Goal: Transaction & Acquisition: Purchase product/service

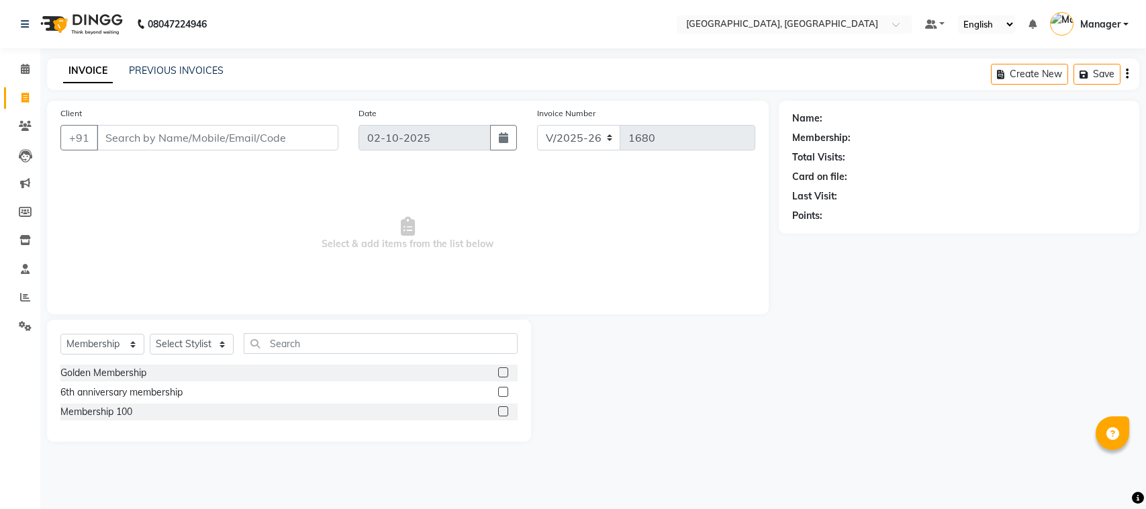
select select "7742"
select select "membership"
click at [150, 133] on input "Client" at bounding box center [218, 138] width 242 height 26
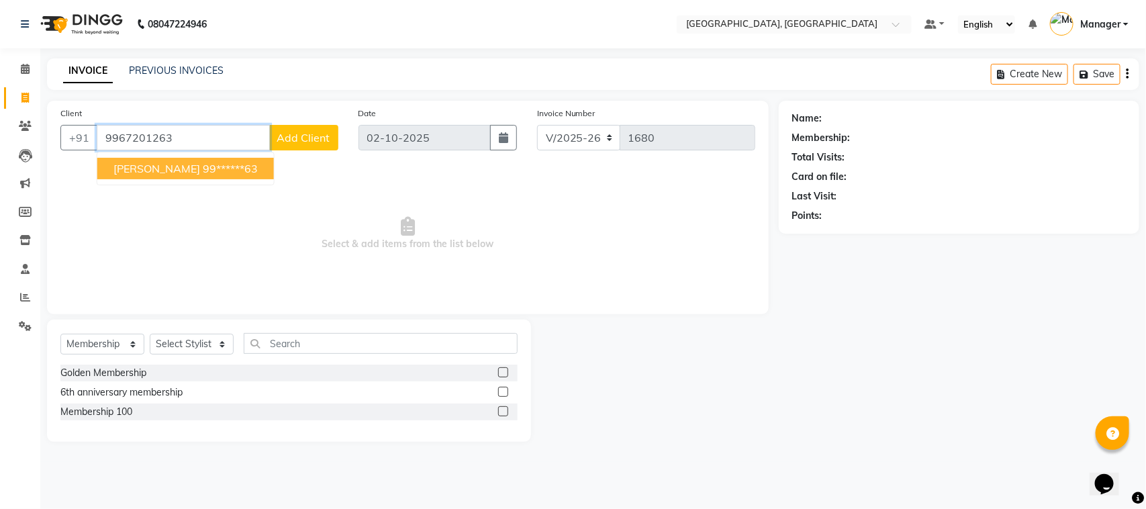
type input "9967201263"
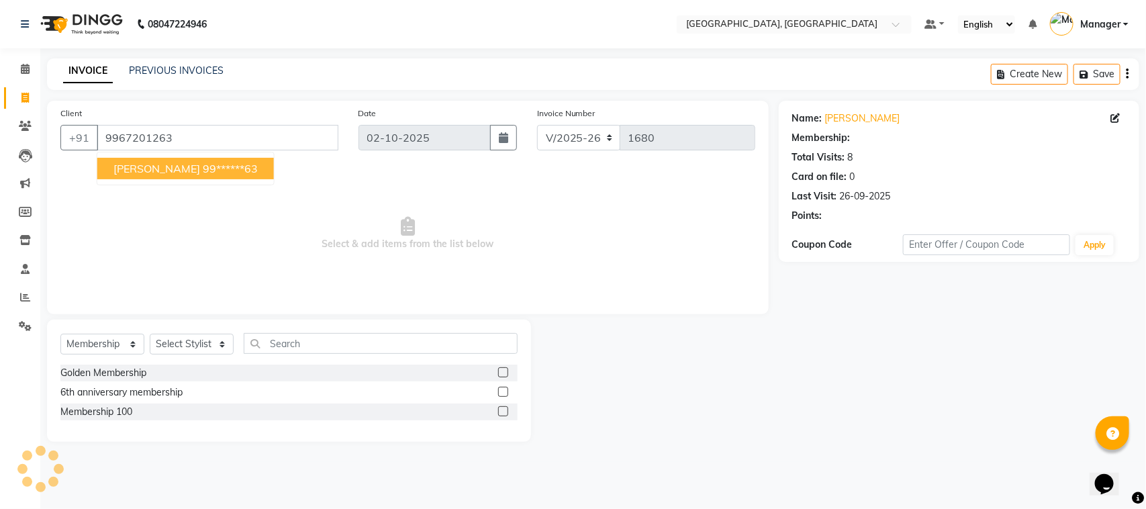
select select "1: Object"
click at [169, 178] on button "Muskan Sharma 99******63" at bounding box center [185, 168] width 177 height 21
type input "99******63"
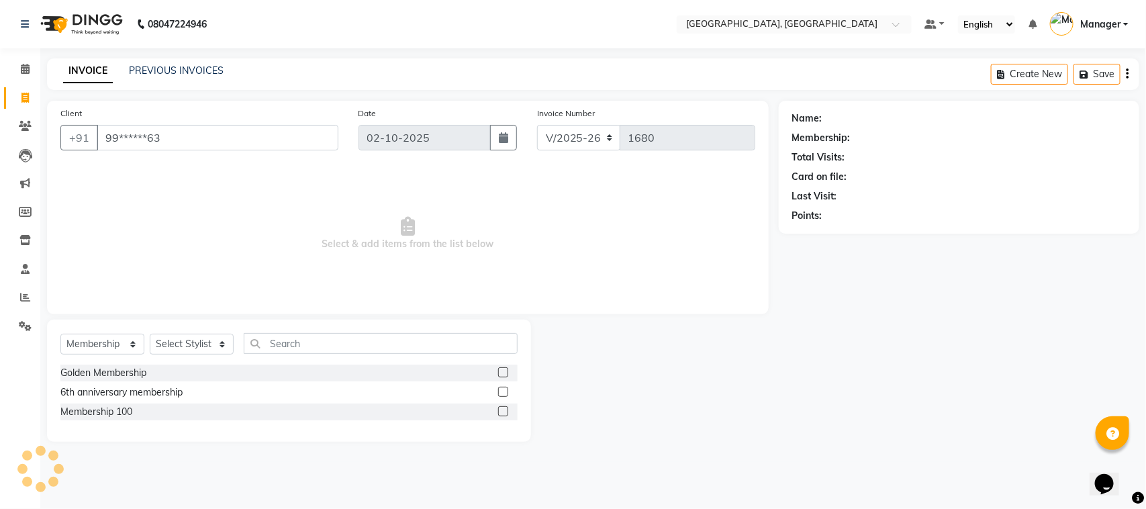
select select "1: Object"
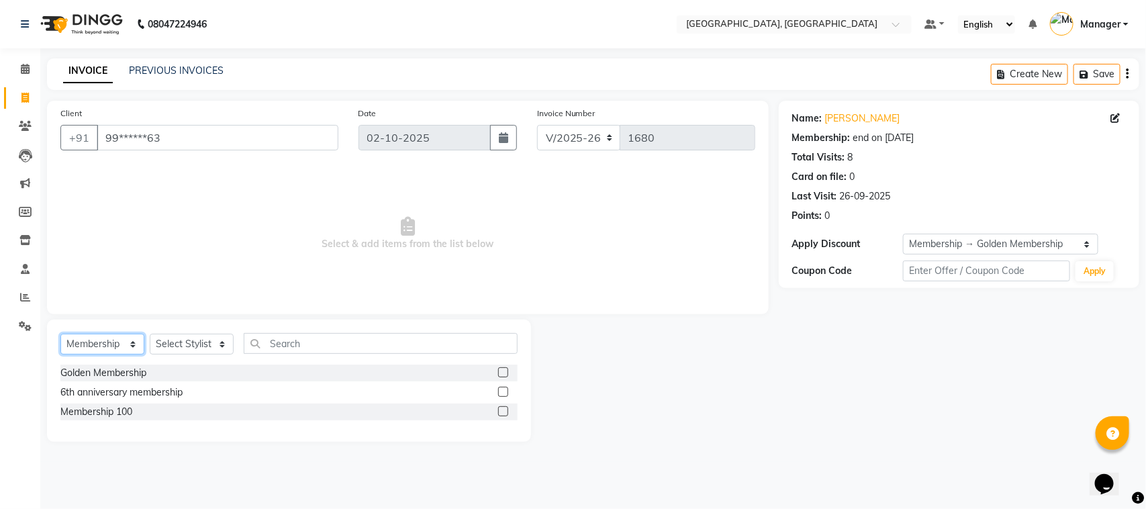
click at [130, 339] on select "Select Service Product Membership Package Voucher Prepaid Gift Card" at bounding box center [102, 344] width 84 height 21
select select "service"
click at [60, 334] on select "Select Service Product Membership Package Voucher Prepaid Gift Card" at bounding box center [102, 344] width 84 height 21
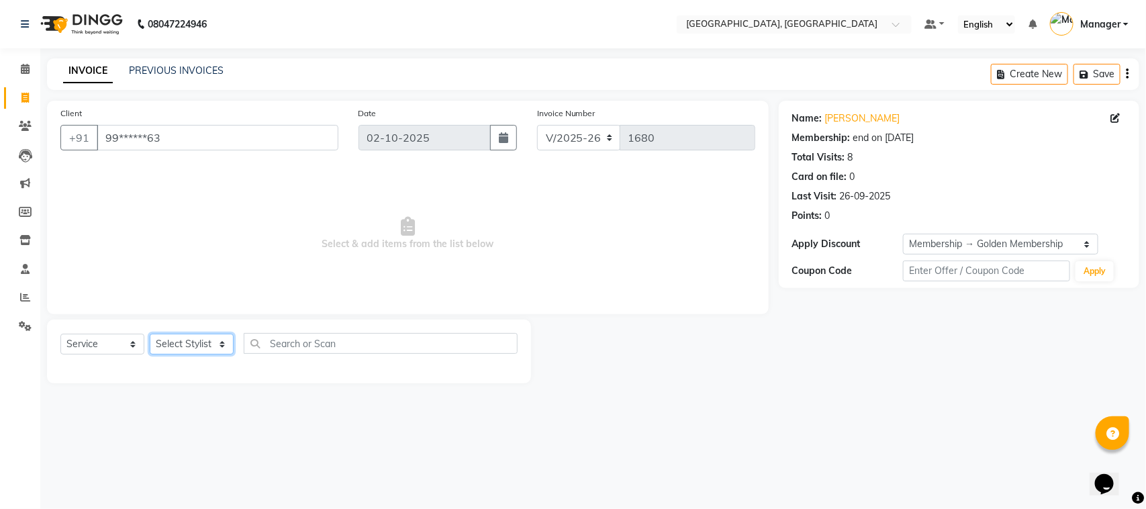
click at [218, 340] on select "Select Stylist Faiz Farzan Jyoti jaiswal Jyoti wadar Manager Roshni Gupta Sayal…" at bounding box center [192, 344] width 84 height 21
select select "91632"
click at [150, 334] on select "Select Stylist Faiz Farzan Jyoti jaiswal Jyoti wadar Manager Roshni Gupta Sayal…" at bounding box center [192, 344] width 84 height 21
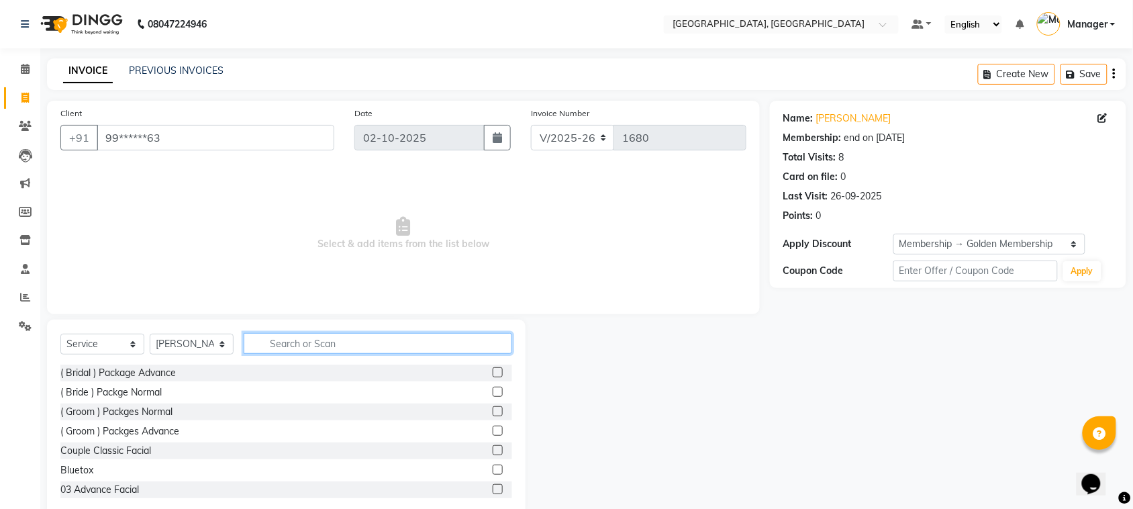
click at [277, 336] on input "text" at bounding box center [378, 343] width 268 height 21
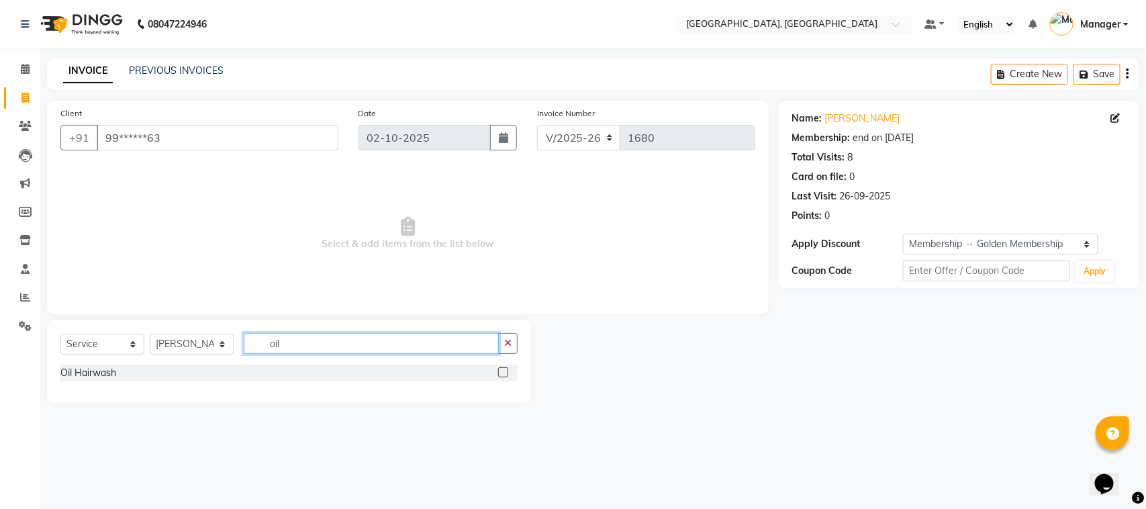
type input "oil"
click at [503, 374] on label at bounding box center [503, 372] width 10 height 10
click at [503, 374] on input "checkbox" at bounding box center [502, 372] width 9 height 9
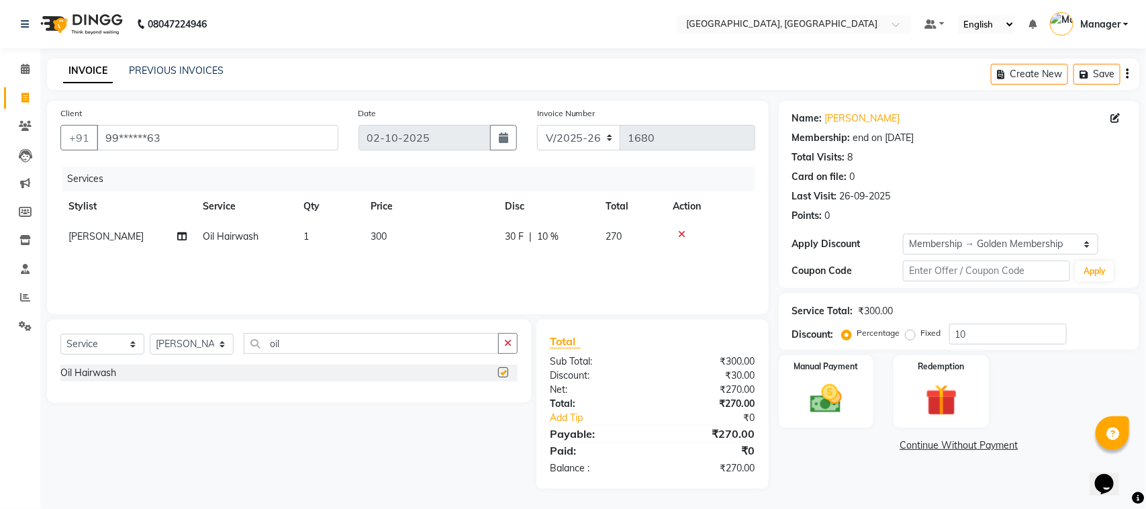
checkbox input "false"
click at [364, 333] on input "oil" at bounding box center [371, 343] width 255 height 21
type input "o"
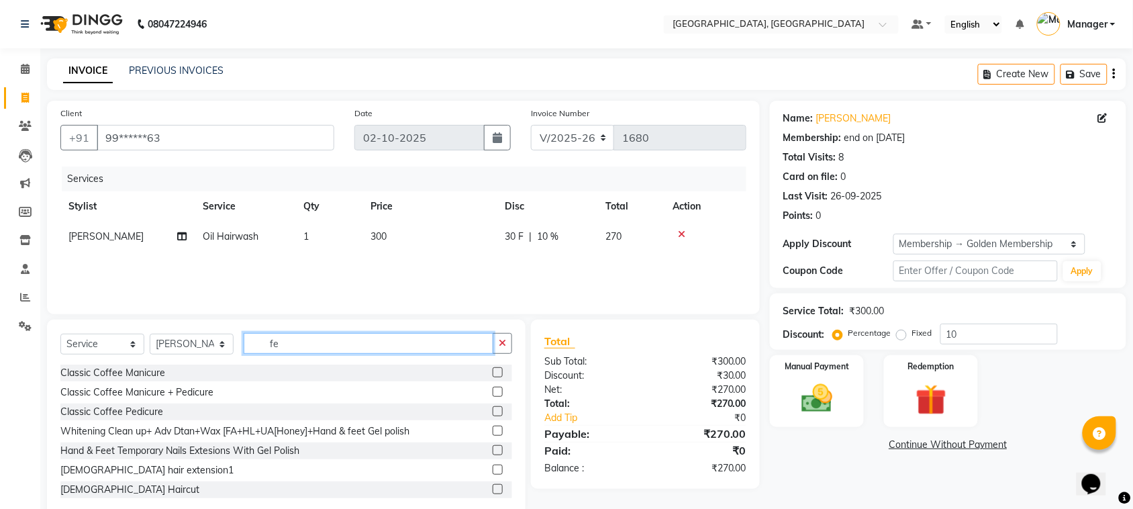
type input "fe"
click at [493, 491] on label at bounding box center [498, 489] width 10 height 10
click at [493, 491] on input "checkbox" at bounding box center [497, 489] width 9 height 9
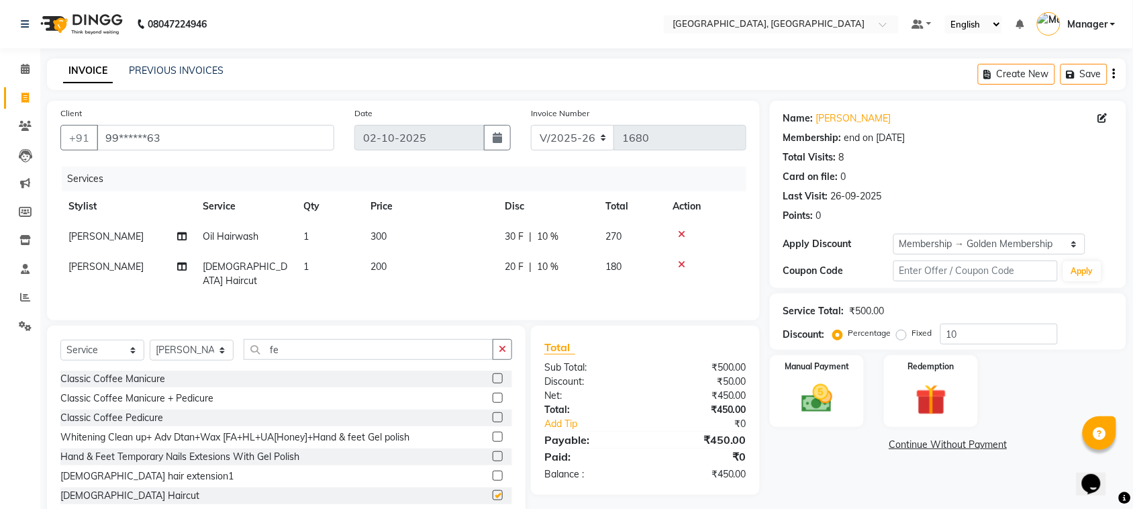
checkbox input "false"
click at [558, 230] on span "10 %" at bounding box center [547, 237] width 21 height 14
select select "91632"
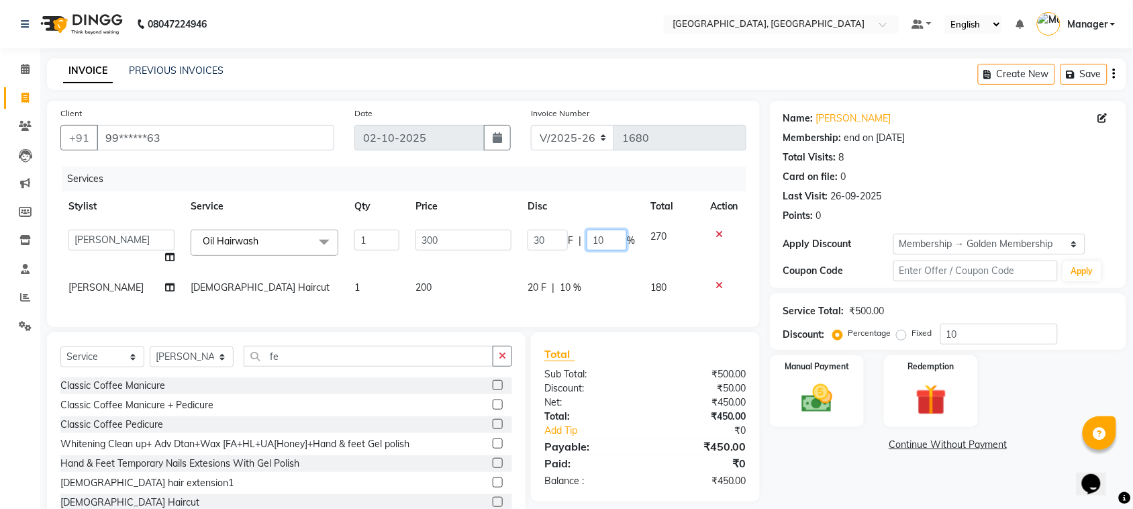
click at [611, 239] on input "10" at bounding box center [607, 240] width 40 height 21
type input "1"
click at [587, 285] on div "Services Stylist Service Qty Price Disc Total Action Faiz Farzan Jyoti jaiswal …" at bounding box center [403, 239] width 686 height 147
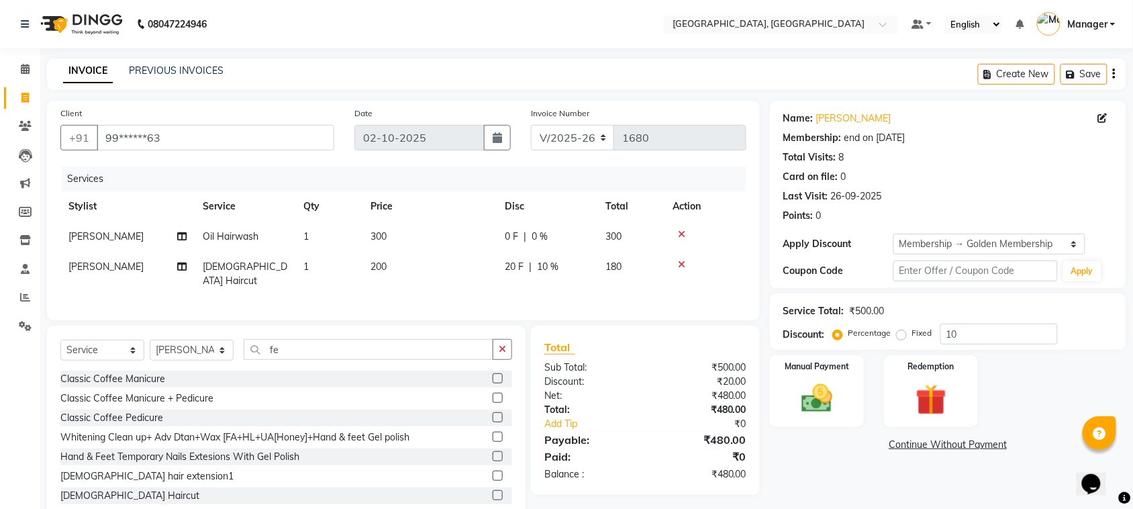
click at [568, 262] on div "20 F | 10 %" at bounding box center [547, 267] width 85 height 14
select select "91632"
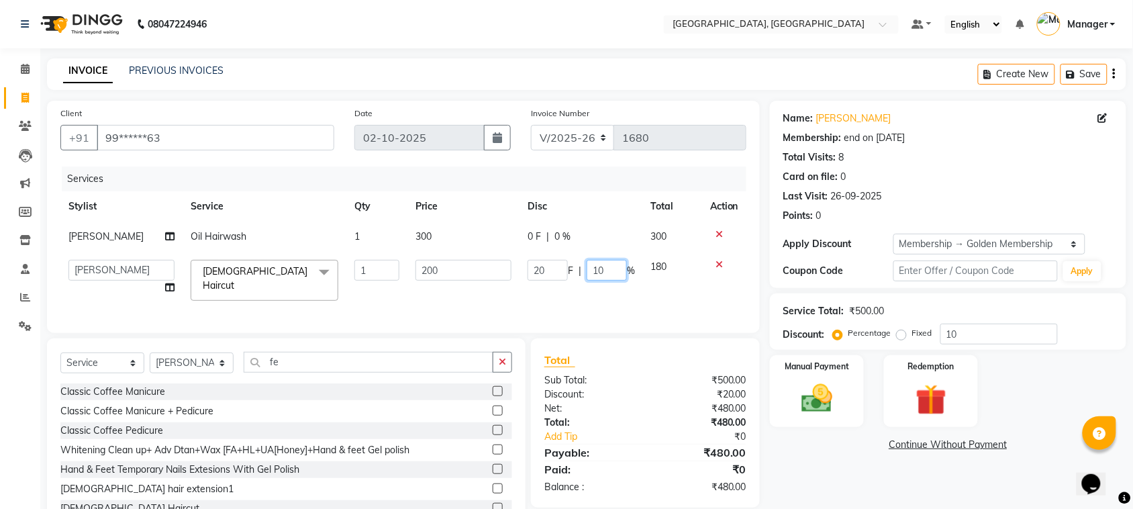
click at [612, 263] on input "10" at bounding box center [607, 270] width 40 height 21
type input "1"
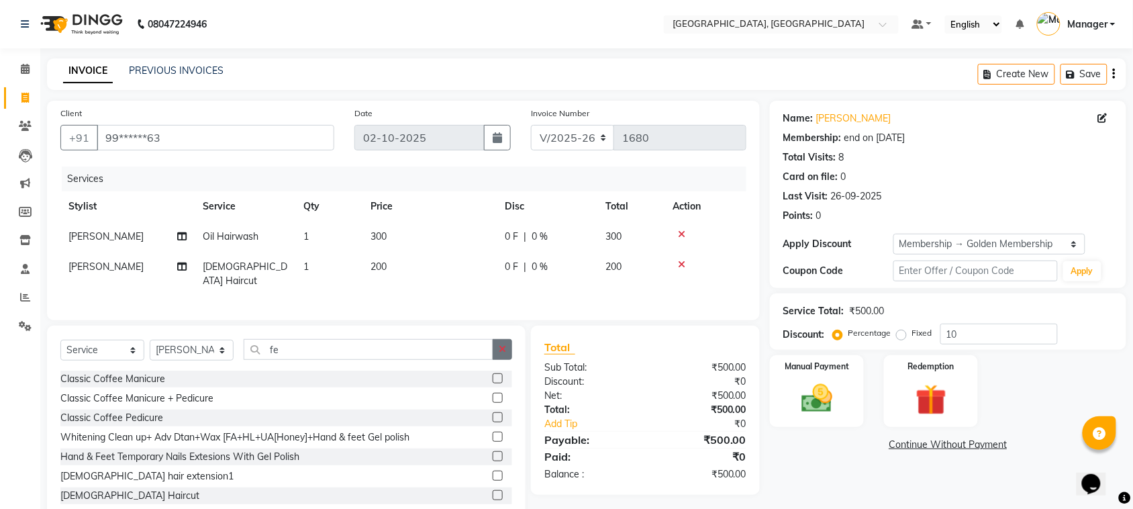
click at [502, 366] on div "Select Service Product Membership Package Voucher Prepaid Gift Card Select Styl…" at bounding box center [286, 355] width 452 height 32
click at [417, 353] on input "fe" at bounding box center [369, 349] width 250 height 21
type input "f"
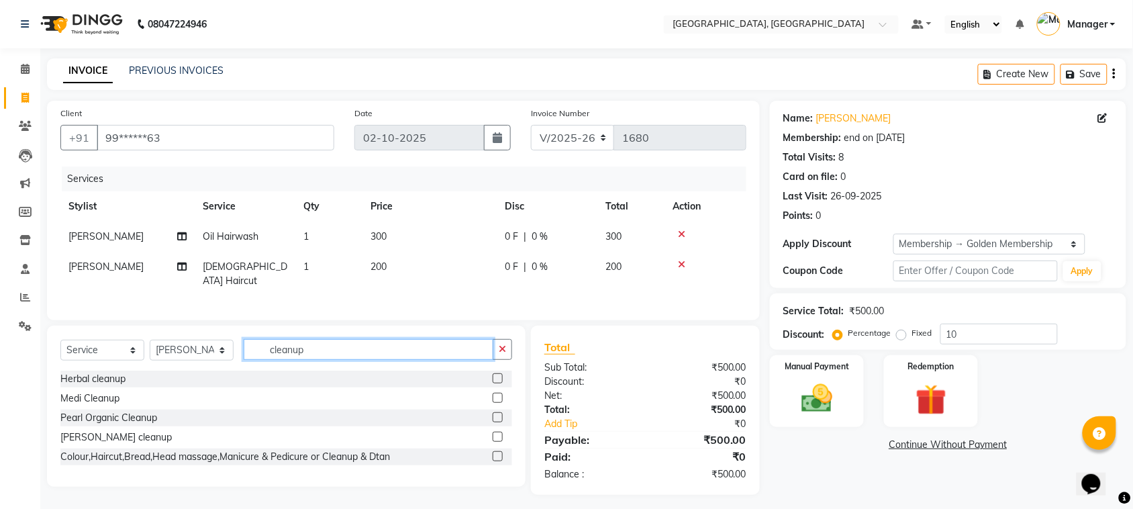
type input "cleanup"
click at [497, 453] on label at bounding box center [498, 456] width 10 height 10
click at [497, 453] on input "checkbox" at bounding box center [497, 456] width 9 height 9
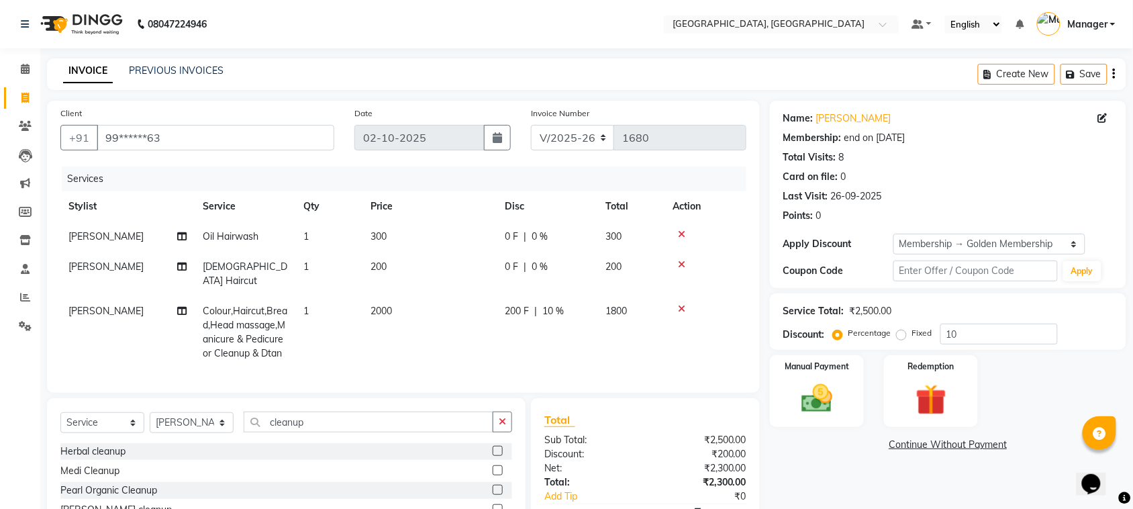
checkbox input "false"
click at [391, 305] on span "2000" at bounding box center [380, 311] width 21 height 12
select select "91632"
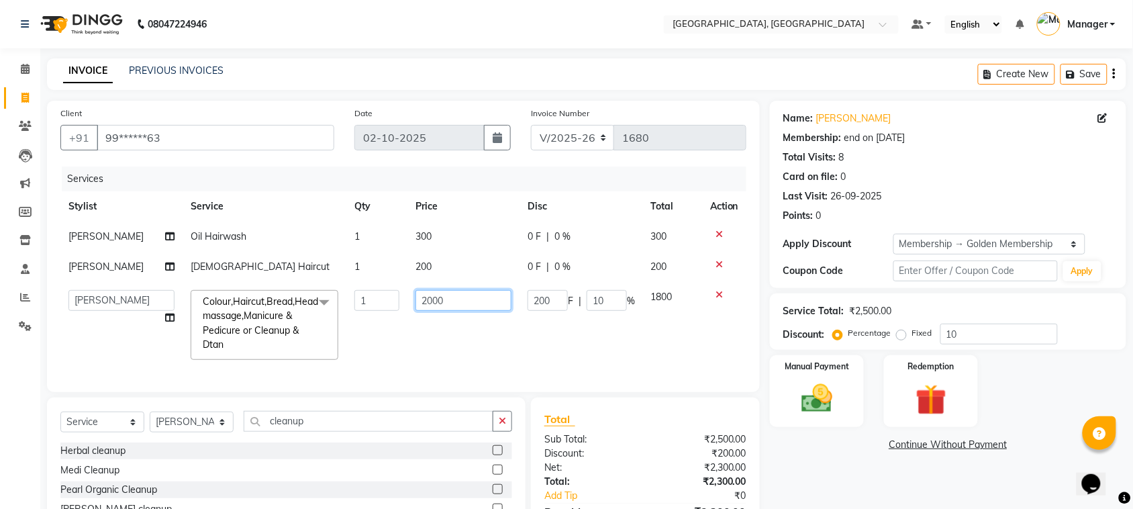
click at [438, 300] on input "2000" at bounding box center [463, 300] width 96 height 21
type input "2"
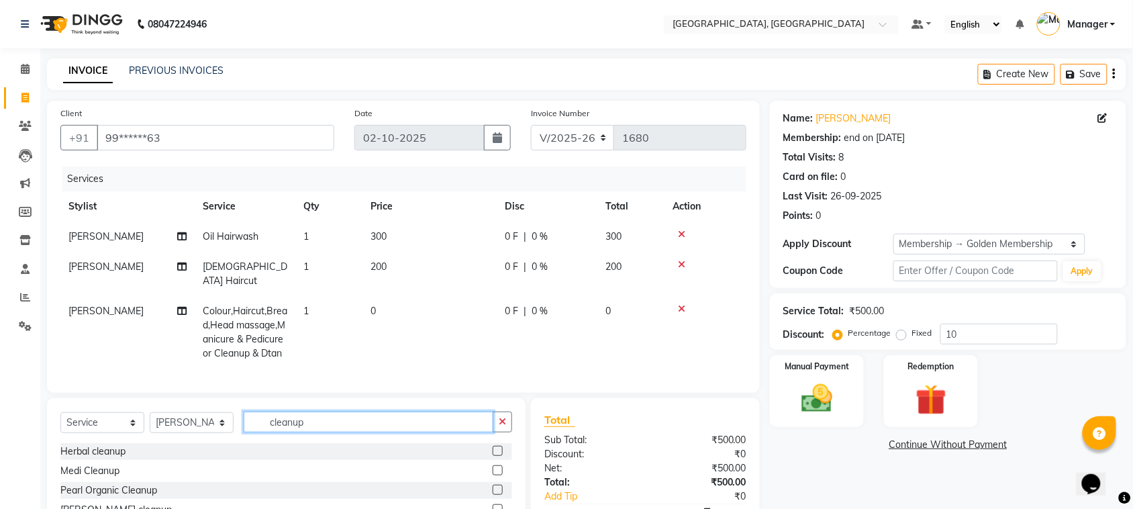
click at [378, 432] on input "cleanup" at bounding box center [369, 421] width 250 height 21
type input "c"
type input "dtan"
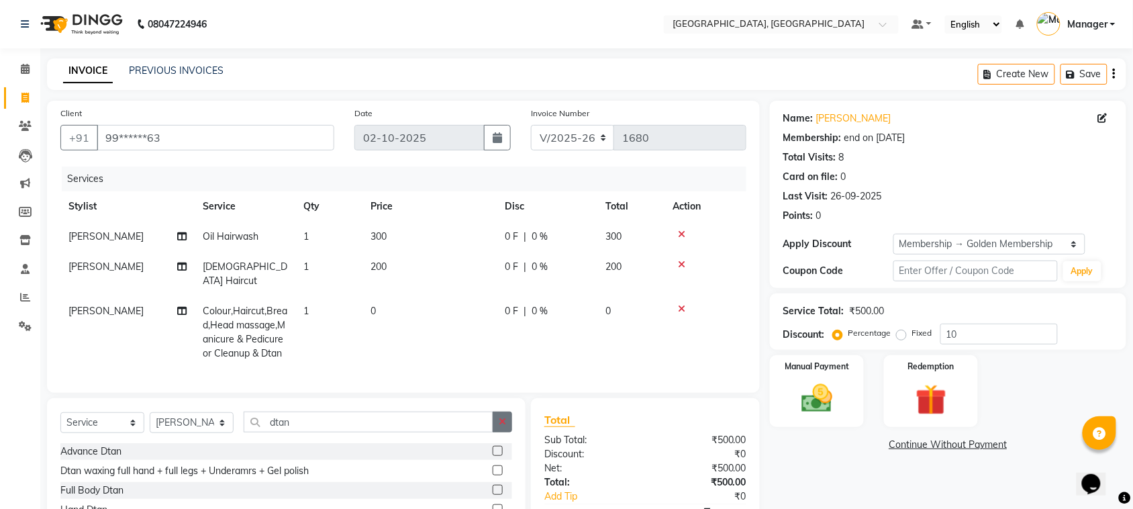
click at [498, 428] on button "button" at bounding box center [502, 421] width 19 height 21
click at [405, 296] on td "0" at bounding box center [429, 332] width 134 height 72
select select "91632"
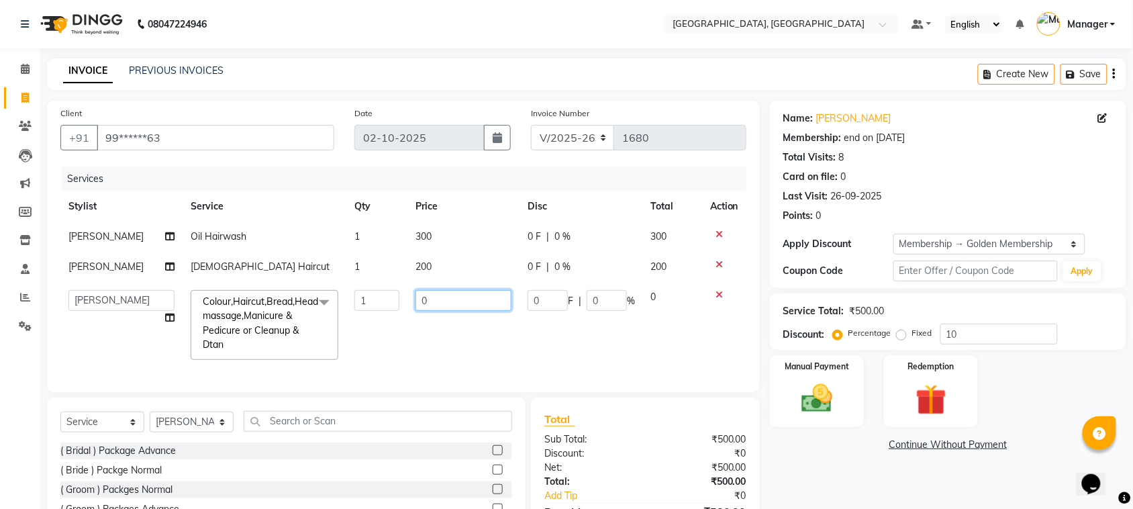
click at [425, 303] on input "0" at bounding box center [463, 300] width 96 height 21
type input "0"
type input "700"
click at [494, 333] on td "700" at bounding box center [463, 325] width 112 height 86
select select "91632"
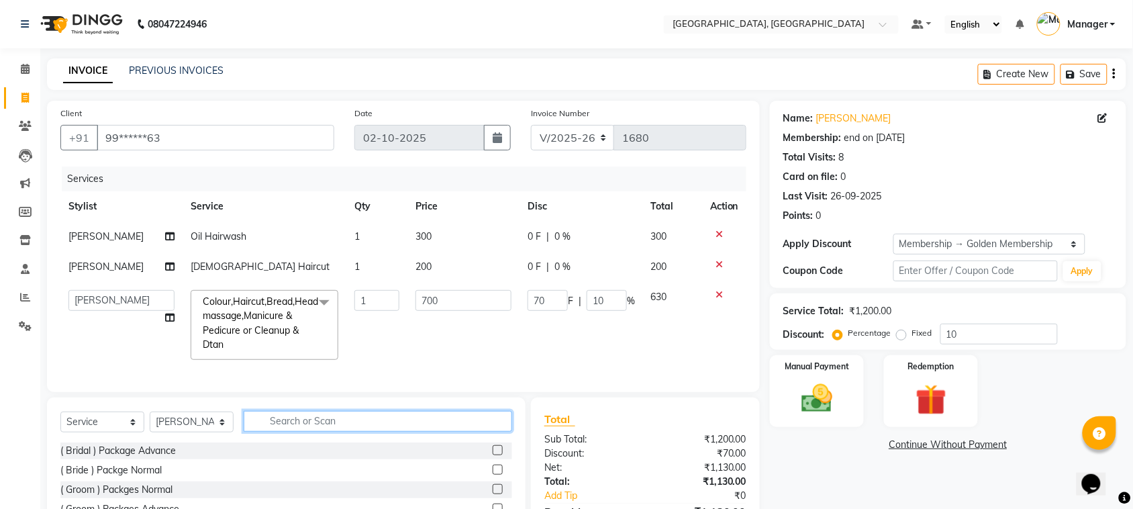
click at [374, 432] on input "text" at bounding box center [378, 421] width 268 height 21
type input "c"
click at [687, 376] on div "Services Stylist Service Qty Price Disc Total Action Vivek Rawat Oil Hairwash 1…" at bounding box center [403, 272] width 686 height 212
click at [319, 430] on input "c" at bounding box center [369, 421] width 250 height 21
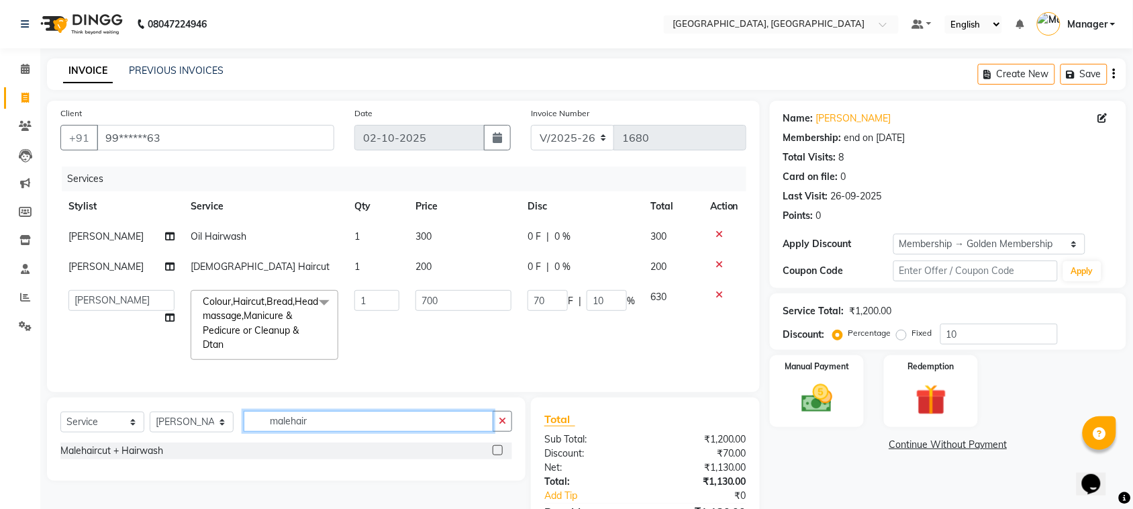
type input "malehair"
click at [495, 455] on label at bounding box center [498, 450] width 10 height 10
click at [495, 455] on input "checkbox" at bounding box center [497, 450] width 9 height 9
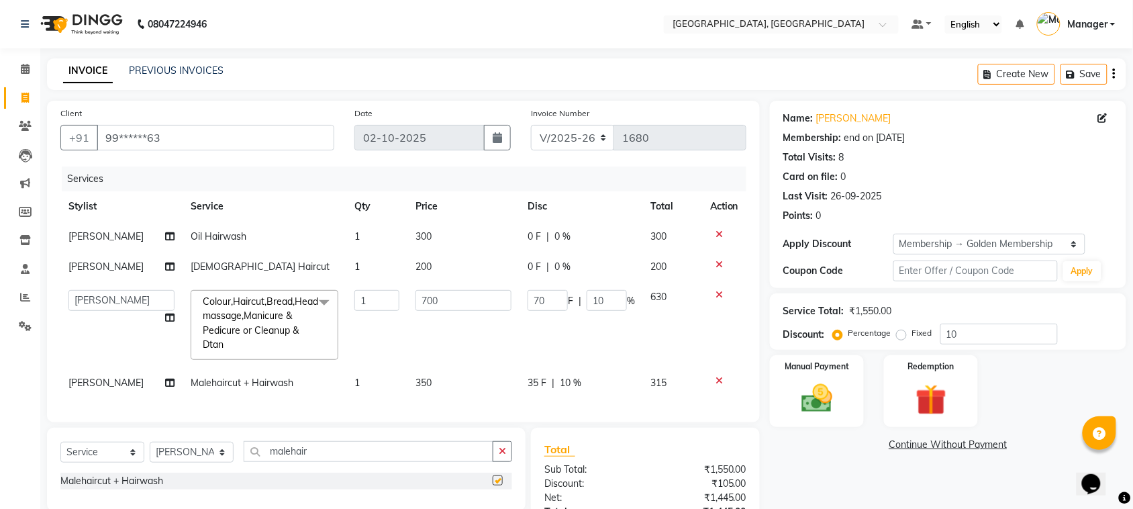
checkbox input "false"
click at [608, 299] on input "10" at bounding box center [607, 300] width 40 height 21
type input "1"
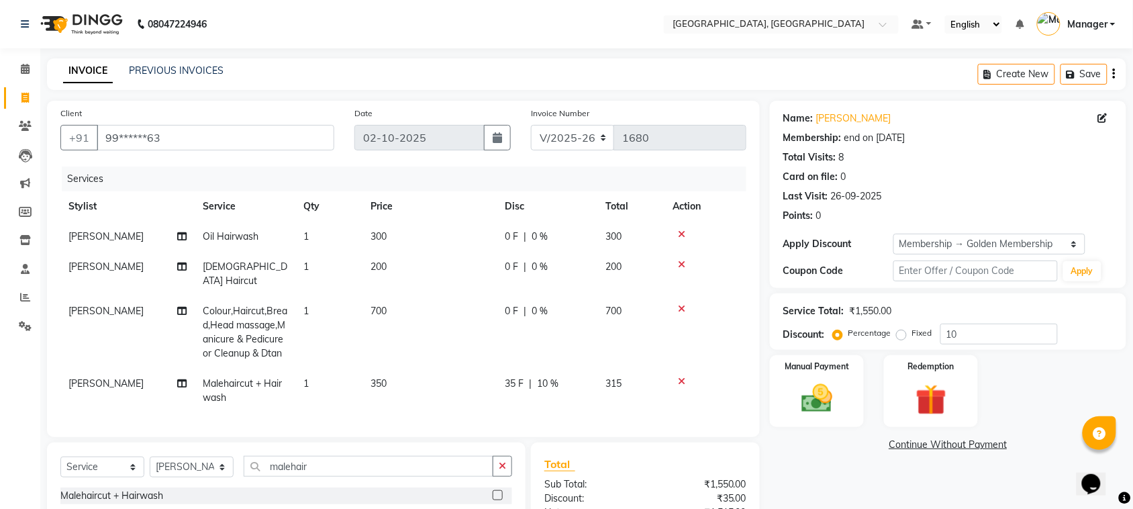
click at [585, 380] on div "35 F | 10 %" at bounding box center [547, 384] width 85 height 14
select select "91632"
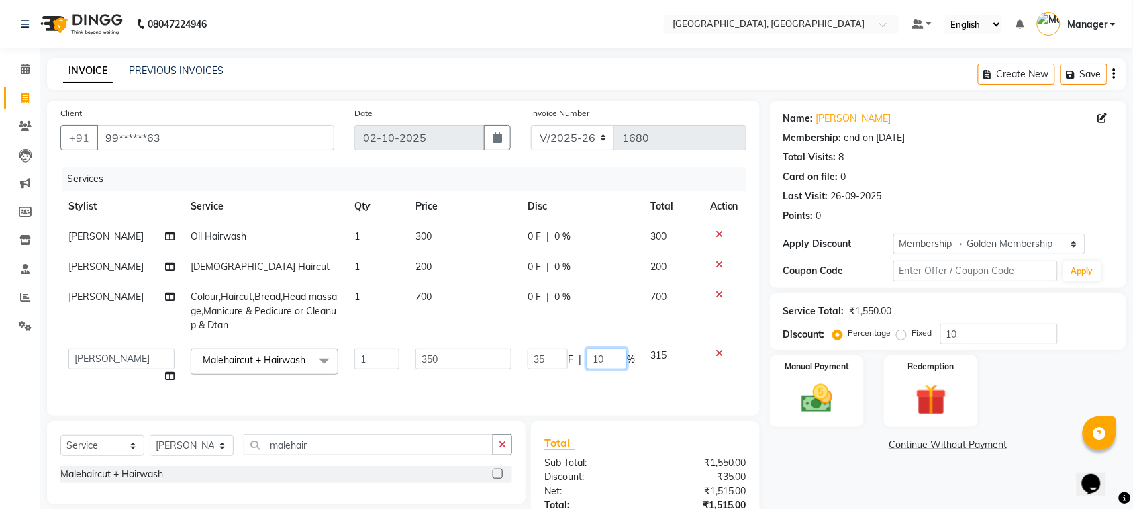
click at [604, 364] on input "10" at bounding box center [607, 358] width 40 height 21
type input "1"
click at [793, 405] on img at bounding box center [817, 398] width 52 height 37
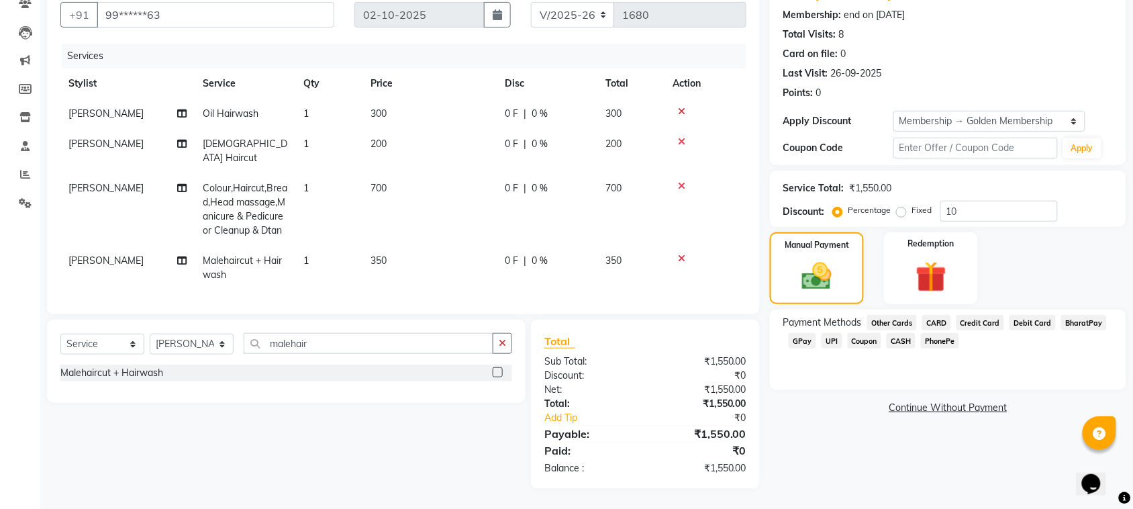
scroll to position [135, 0]
click at [958, 201] on input "10" at bounding box center [998, 211] width 117 height 21
type input "1"
click at [961, 201] on input "number" at bounding box center [998, 211] width 117 height 21
type input "10"
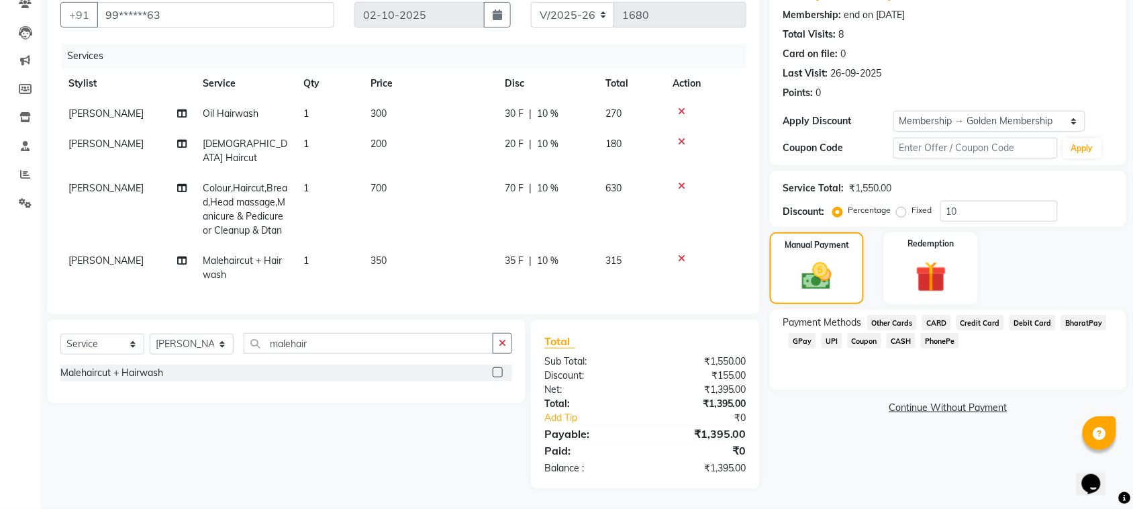
click at [796, 333] on span "GPay" at bounding box center [803, 340] width 28 height 15
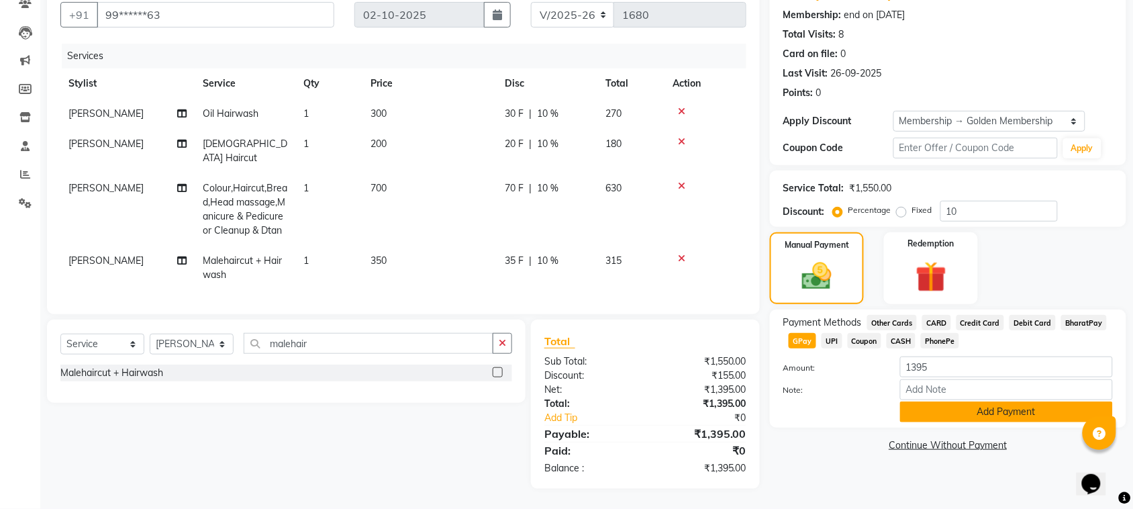
click at [940, 401] on button "Add Payment" at bounding box center [1006, 411] width 213 height 21
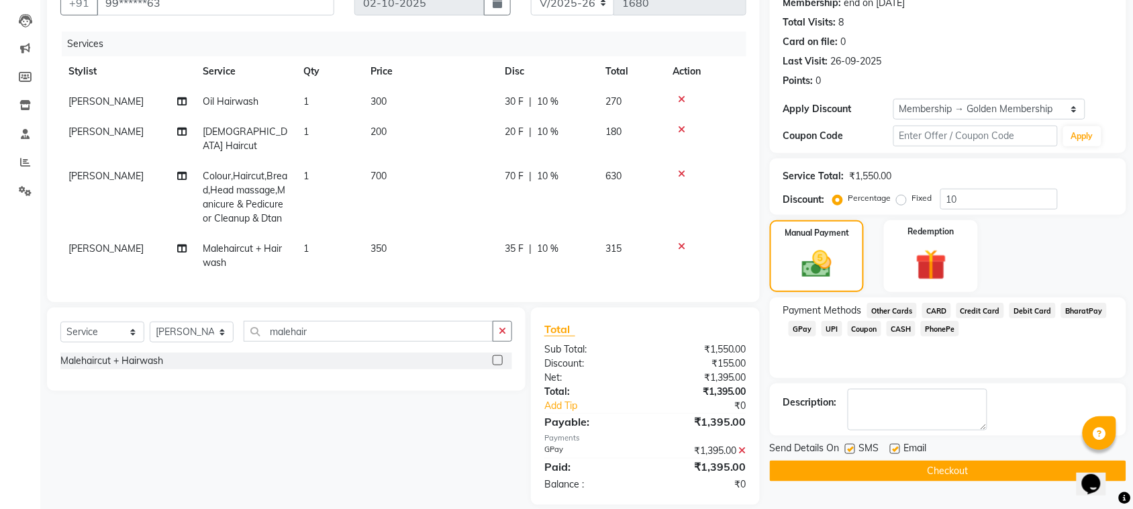
click at [1007, 470] on button "Checkout" at bounding box center [948, 470] width 356 height 21
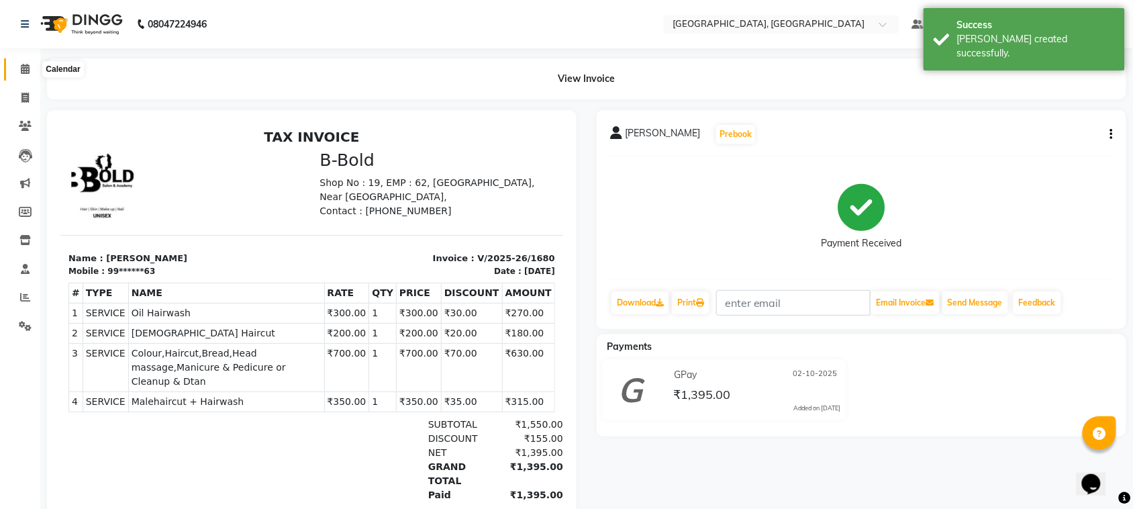
click at [26, 71] on icon at bounding box center [25, 69] width 9 height 10
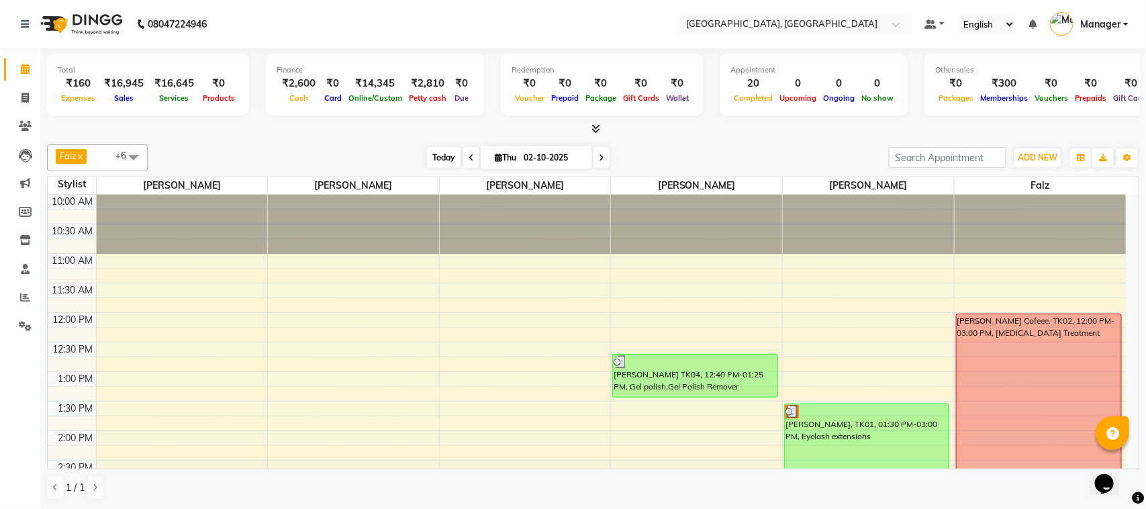
click at [434, 152] on span "Today" at bounding box center [444, 157] width 34 height 21
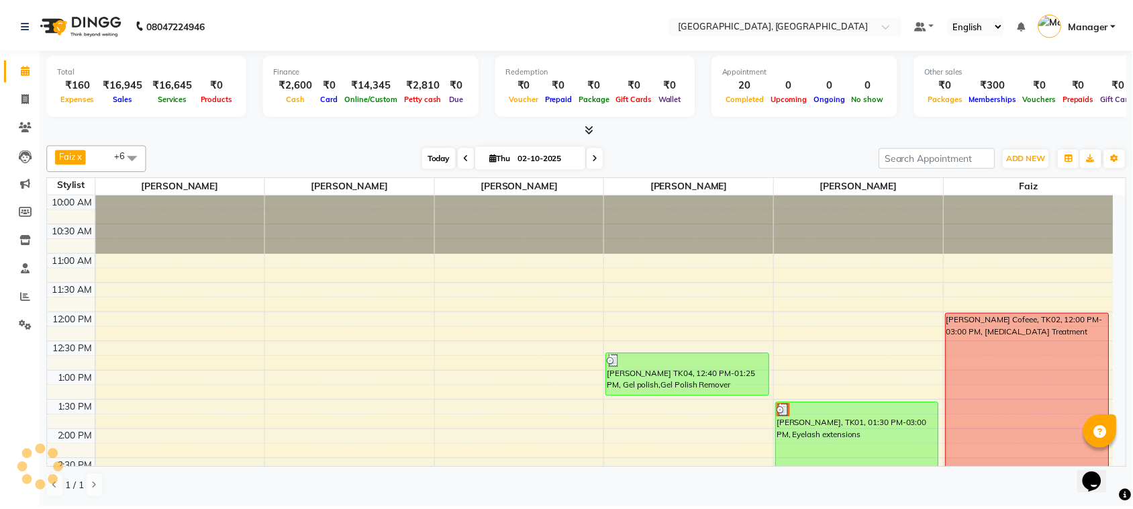
scroll to position [562, 0]
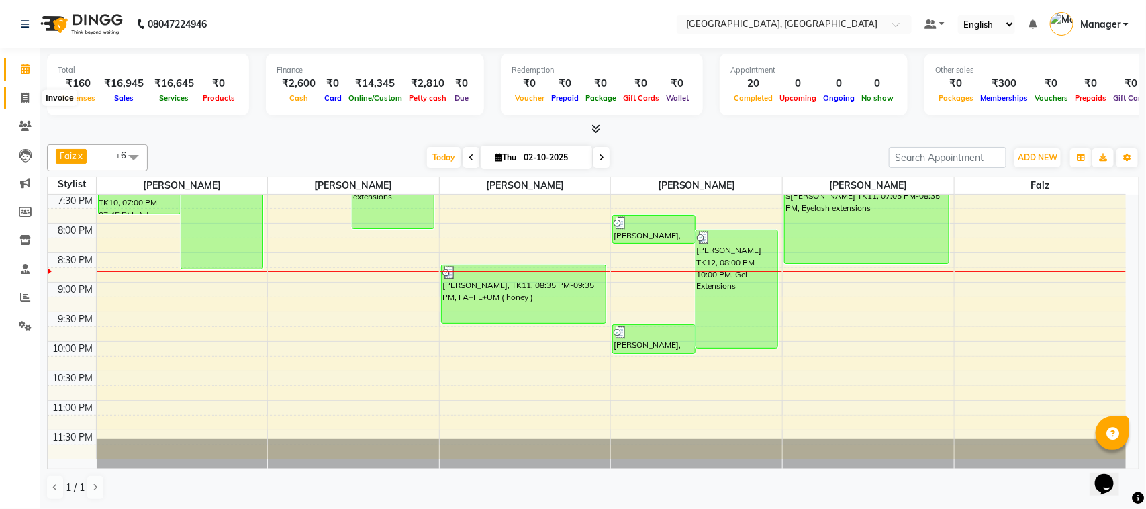
click at [29, 92] on span at bounding box center [24, 98] width 23 height 15
select select "service"
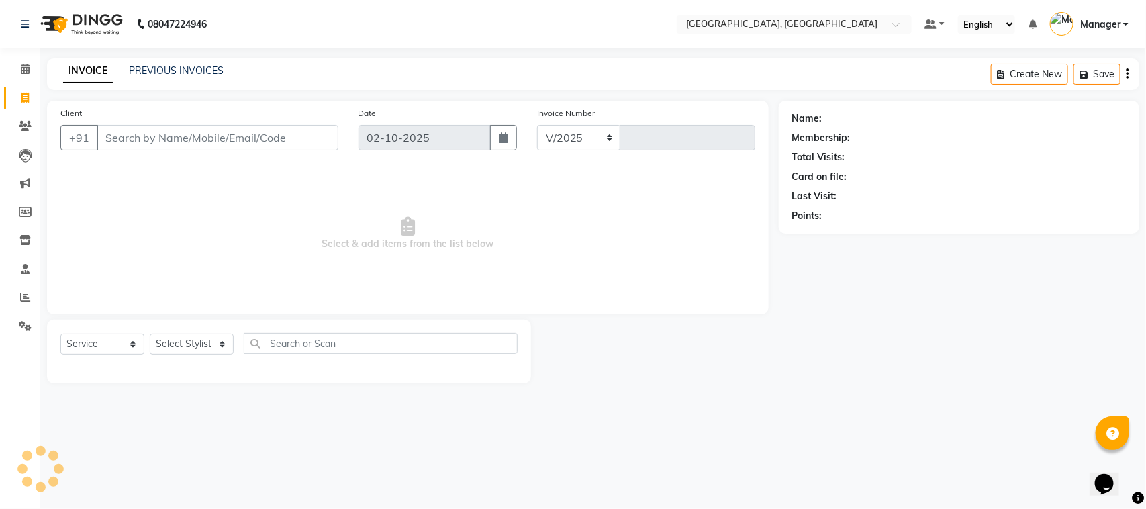
select select "7742"
type input "1681"
select select "membership"
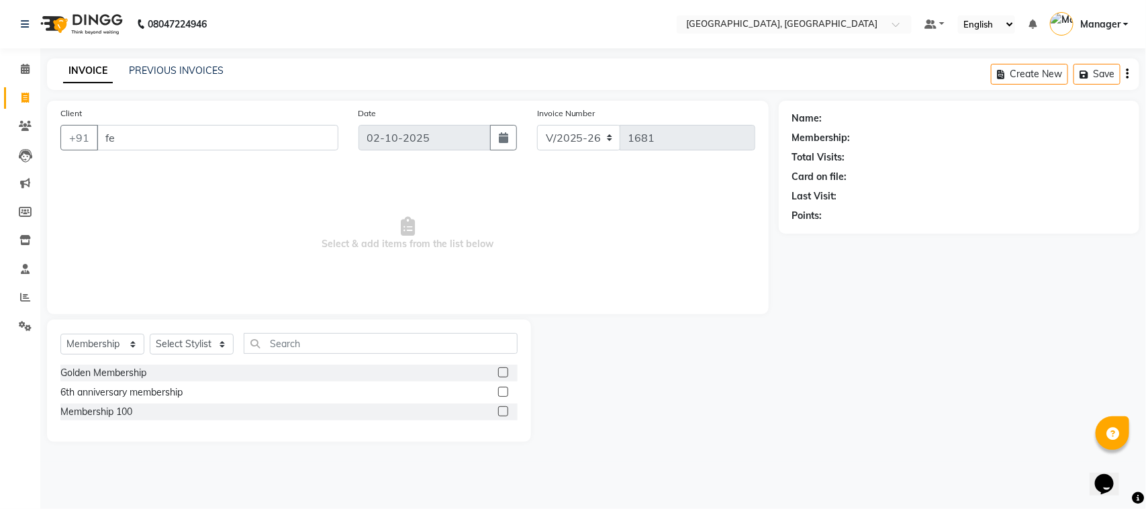
type input "fe"
click at [134, 342] on select "Select Service Product Membership Package Voucher Prepaid Gift Card" at bounding box center [102, 344] width 84 height 21
select select "service"
click at [60, 334] on select "Select Service Product Membership Package Voucher Prepaid Gift Card" at bounding box center [102, 344] width 84 height 21
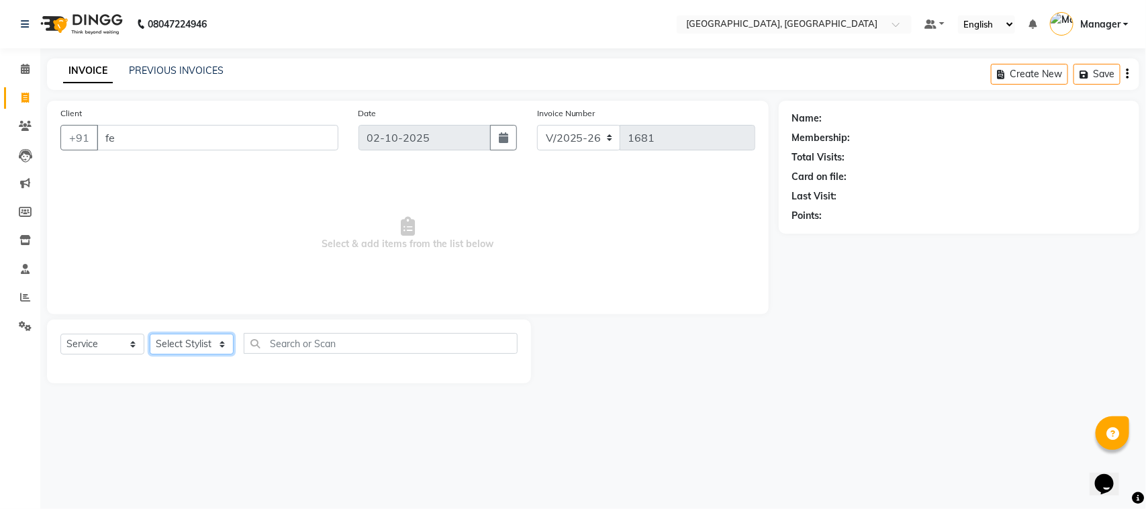
click at [216, 344] on select "Select Stylist Faiz Farzan Jyoti jaiswal Jyoti wadar Manager Roshni Gupta Sayal…" at bounding box center [192, 344] width 84 height 21
select select "91632"
click at [150, 334] on select "Select Stylist Faiz Farzan Jyoti jaiswal Jyoti wadar Manager Roshni Gupta Sayal…" at bounding box center [192, 344] width 84 height 21
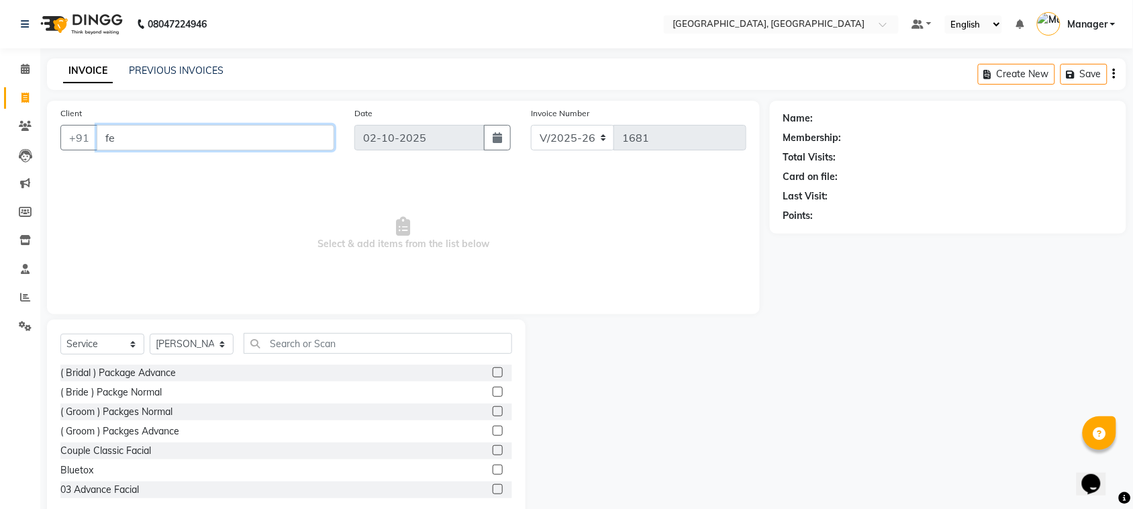
click at [115, 142] on input "fe" at bounding box center [216, 138] width 238 height 26
type input "f"
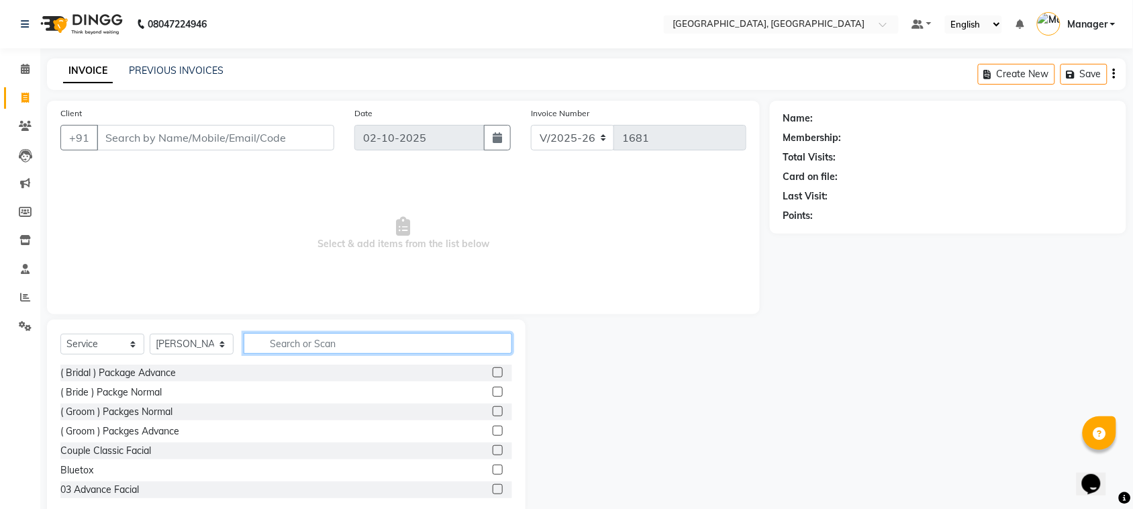
click at [323, 341] on input "text" at bounding box center [378, 343] width 268 height 21
click at [225, 341] on select "Select Stylist Faiz Farzan Jyoti jaiswal Jyoti wadar Manager Roshni Gupta Sayal…" at bounding box center [192, 344] width 84 height 21
select select "92754"
click at [150, 334] on select "Select Stylist Faiz Farzan Jyoti jaiswal Jyoti wadar Manager Roshni Gupta Sayal…" at bounding box center [192, 344] width 84 height 21
click at [282, 338] on input "text" at bounding box center [378, 343] width 268 height 21
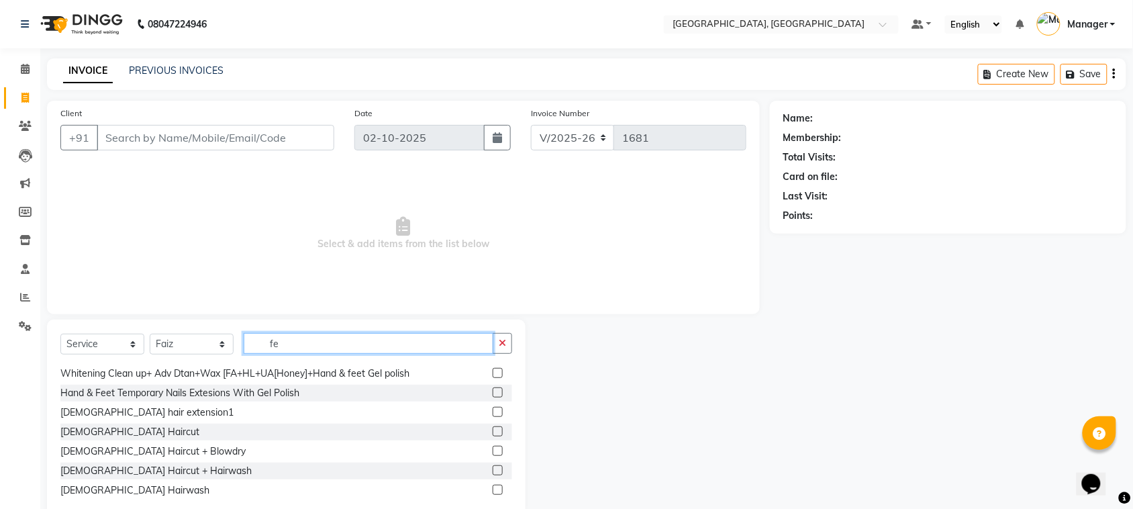
scroll to position [67, 0]
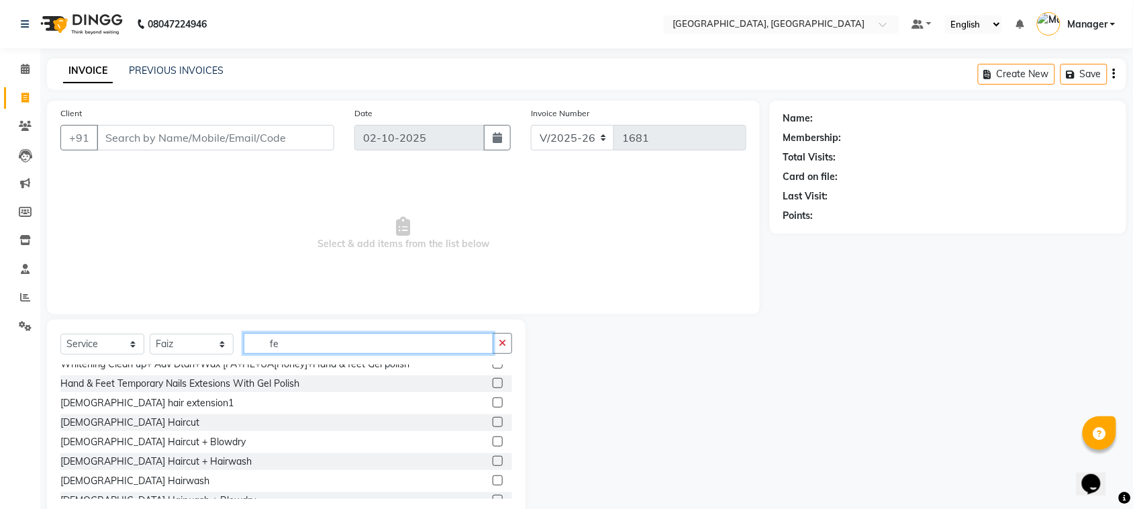
type input "fe"
click at [493, 477] on label at bounding box center [498, 480] width 10 height 10
click at [493, 477] on input "checkbox" at bounding box center [497, 481] width 9 height 9
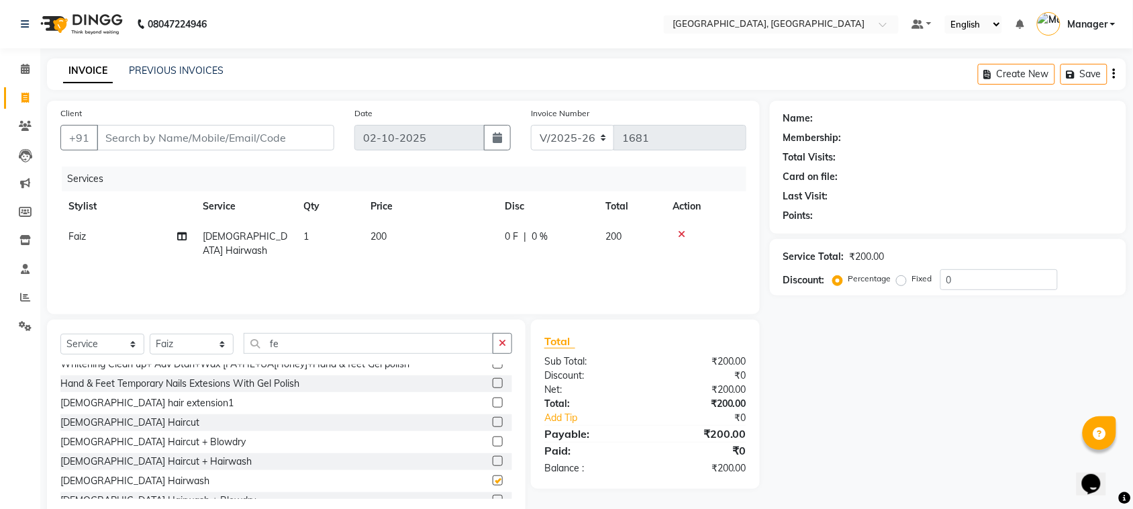
checkbox input "false"
click at [363, 340] on input "fe" at bounding box center [369, 343] width 250 height 21
type input "f"
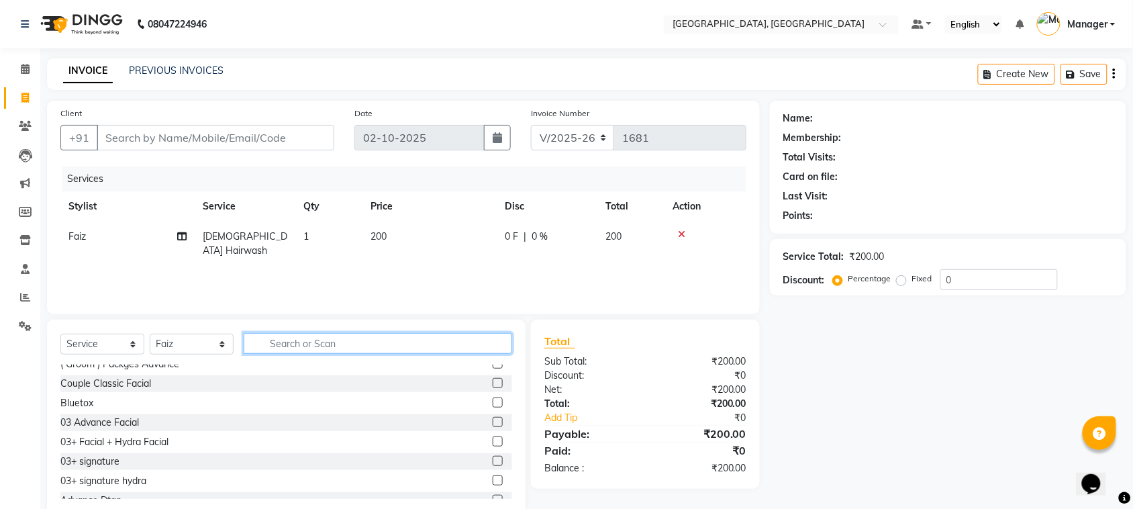
click at [340, 340] on input "text" at bounding box center [378, 343] width 268 height 21
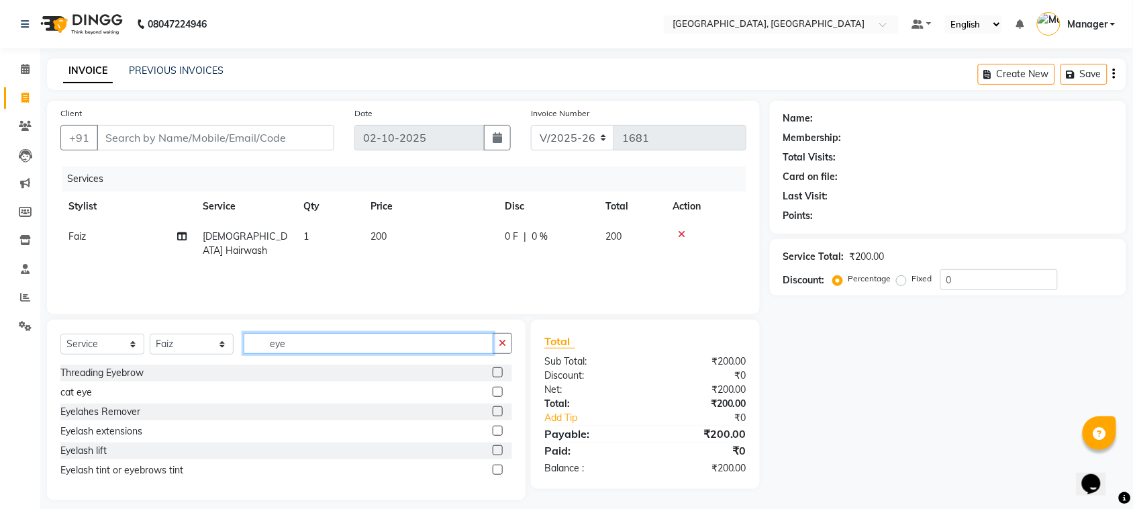
scroll to position [0, 0]
type input "eye"
click at [500, 369] on label at bounding box center [498, 372] width 10 height 10
click at [500, 369] on input "checkbox" at bounding box center [497, 372] width 9 height 9
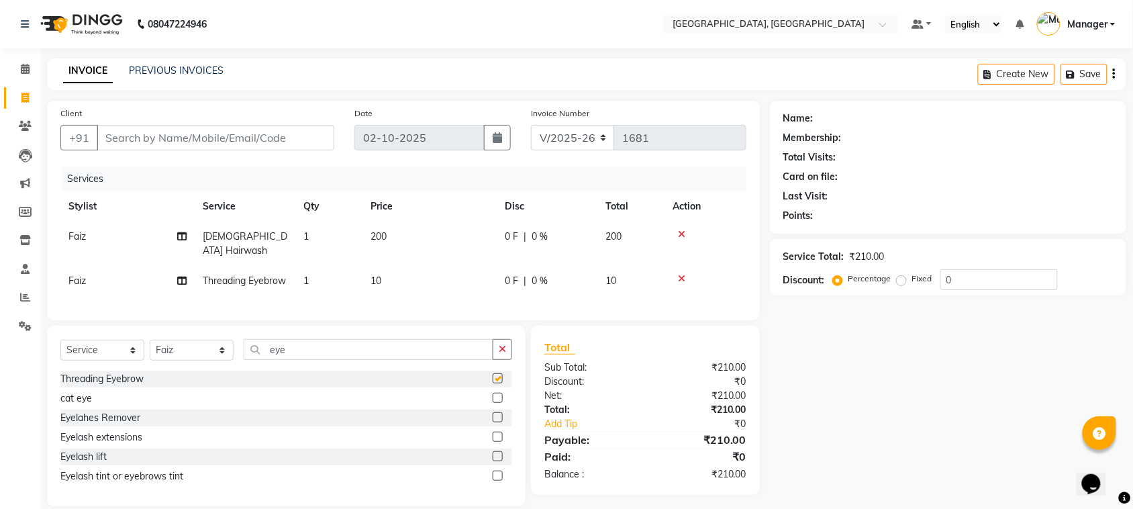
checkbox input "false"
click at [679, 274] on icon at bounding box center [681, 278] width 7 height 9
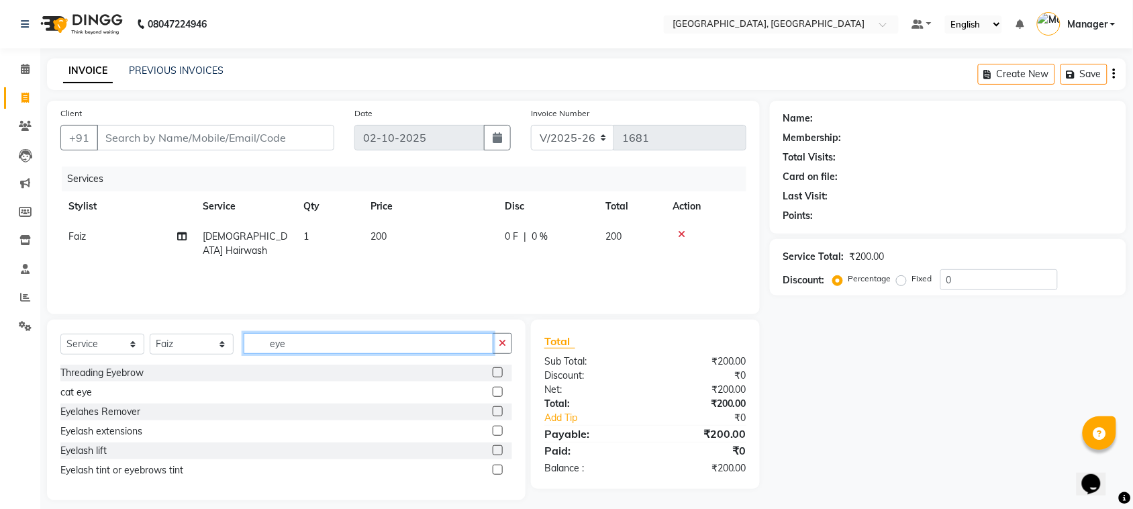
click at [289, 346] on input "eye" at bounding box center [369, 343] width 250 height 21
type input "e"
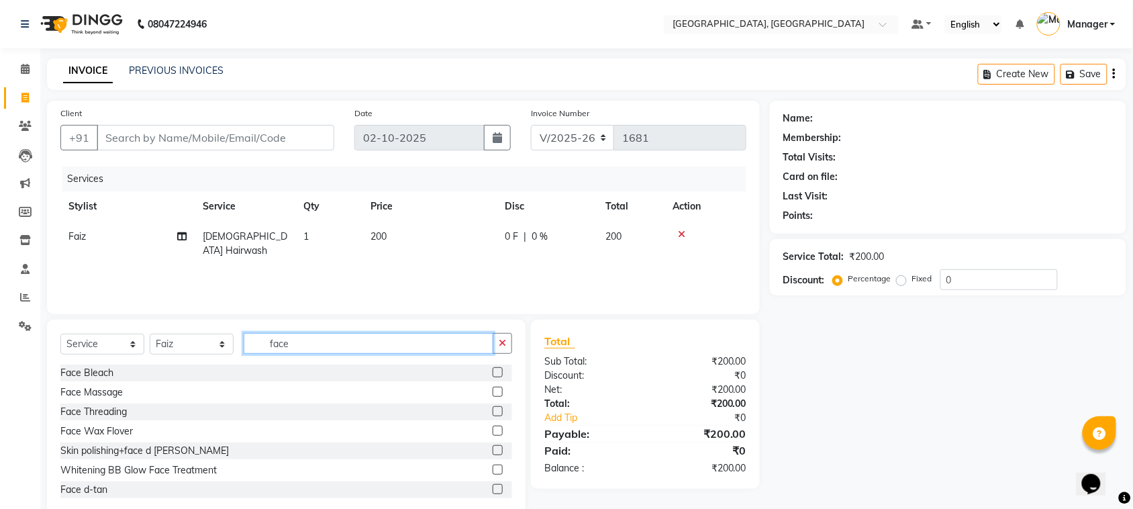
type input "face"
click at [493, 411] on label at bounding box center [498, 411] width 10 height 10
click at [493, 411] on input "checkbox" at bounding box center [497, 411] width 9 height 9
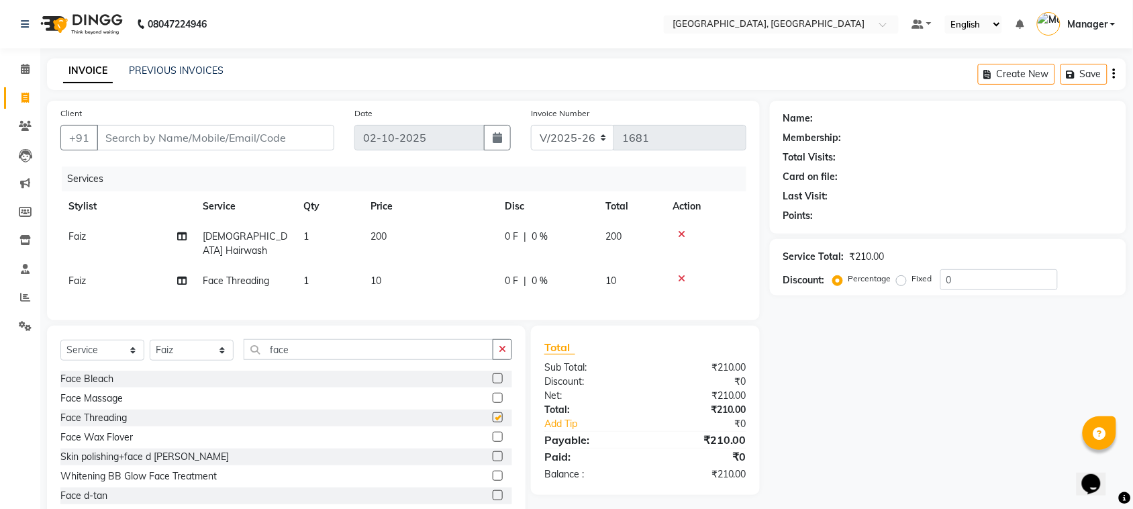
checkbox input "false"
click at [383, 266] on td "10" at bounding box center [429, 281] width 134 height 30
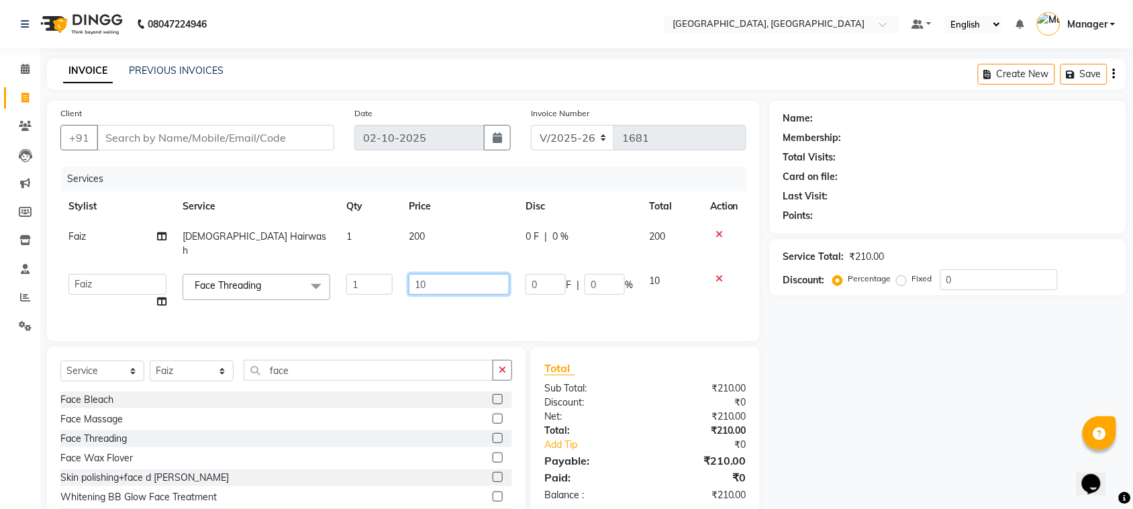
click at [438, 274] on input "10" at bounding box center [459, 284] width 101 height 21
type input "1"
type input "100"
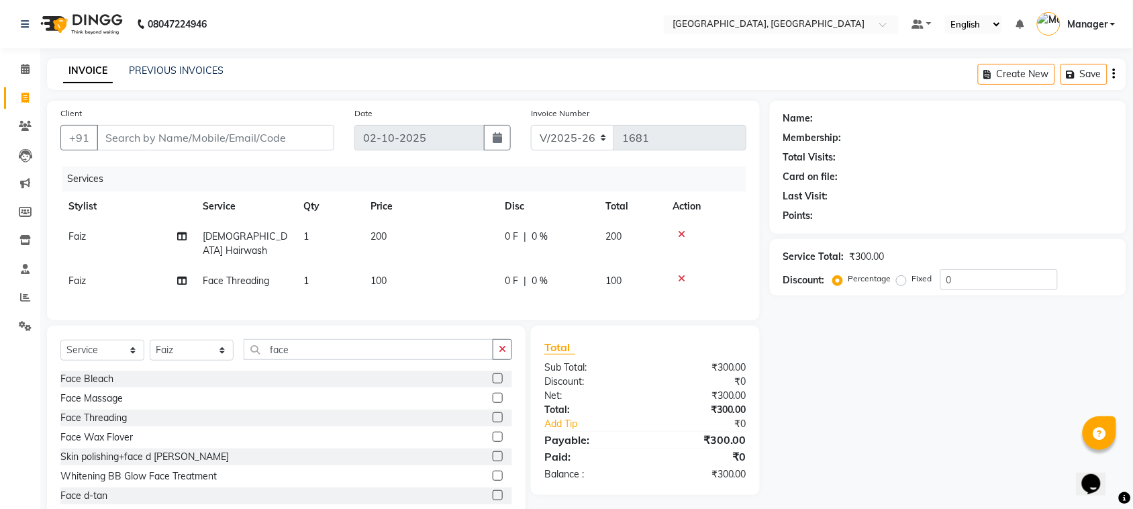
click at [824, 370] on div "Name: Membership: Total Visits: Card on file: Last Visit: Points: Service Total…" at bounding box center [953, 312] width 366 height 423
click at [279, 134] on input "Client" at bounding box center [216, 138] width 238 height 26
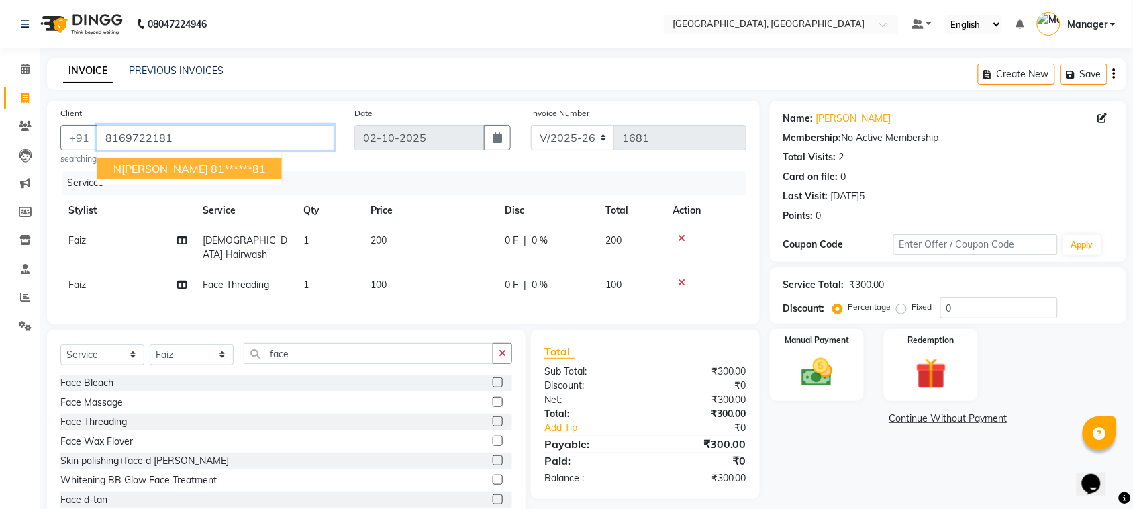
drag, startPoint x: 279, startPoint y: 134, endPoint x: 227, endPoint y: 172, distance: 64.3
click at [227, 172] on ngb-highlight "81******81" at bounding box center [238, 168] width 55 height 13
type input "81******81"
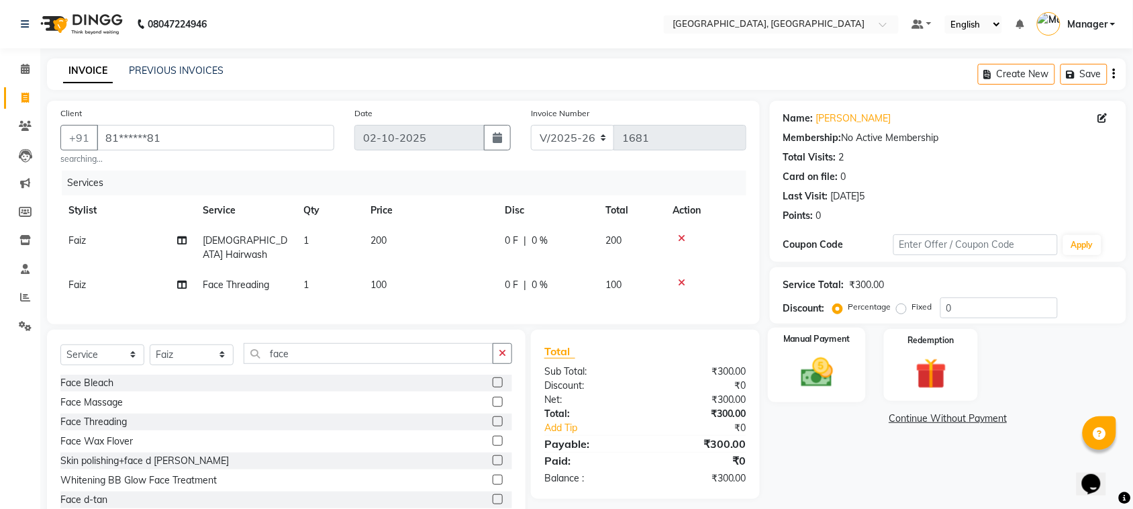
click at [801, 350] on div "Manual Payment" at bounding box center [817, 365] width 98 height 75
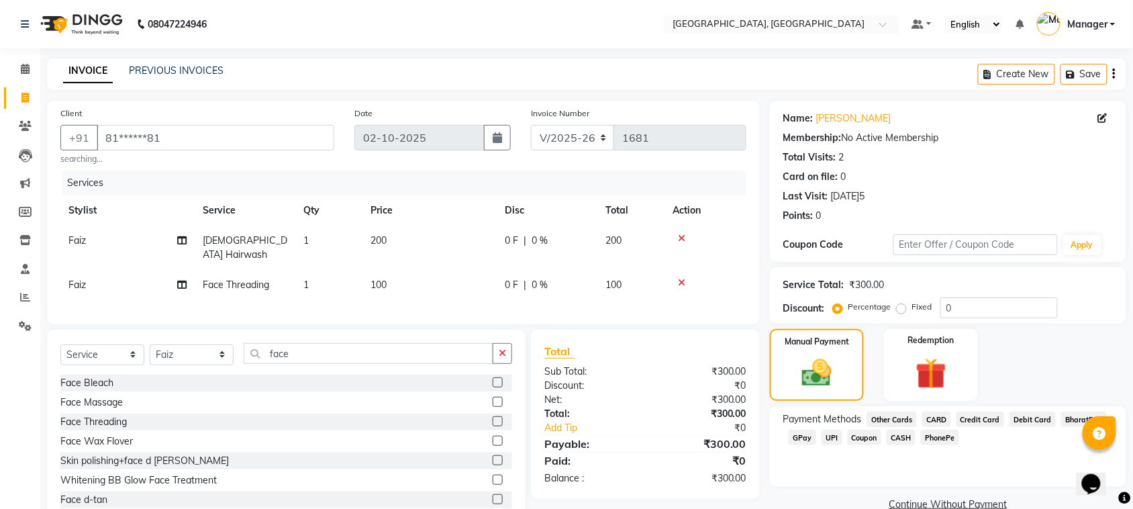
click at [797, 438] on span "GPay" at bounding box center [803, 437] width 28 height 15
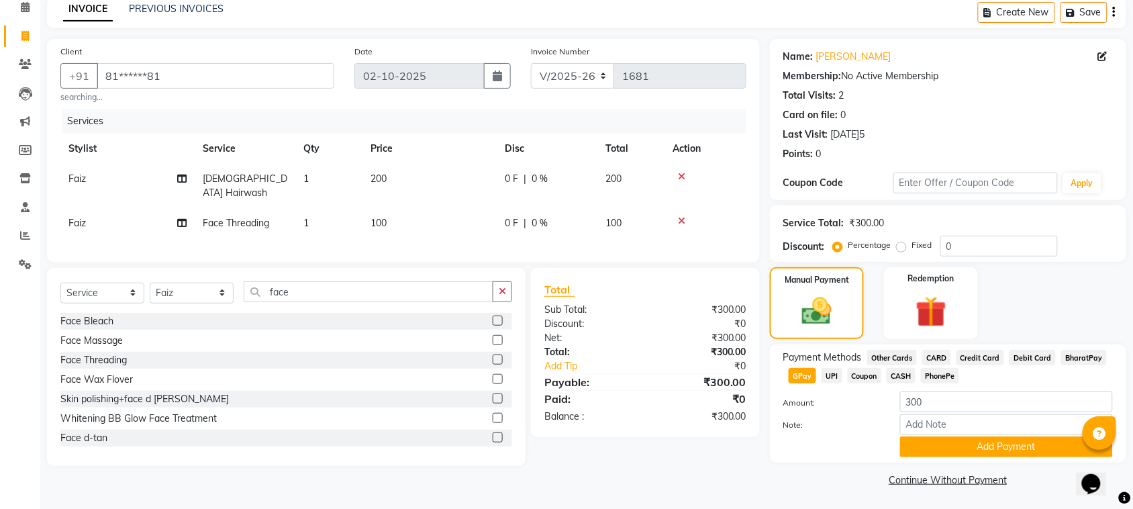
click at [93, 208] on td "Faiz" at bounding box center [127, 223] width 134 height 30
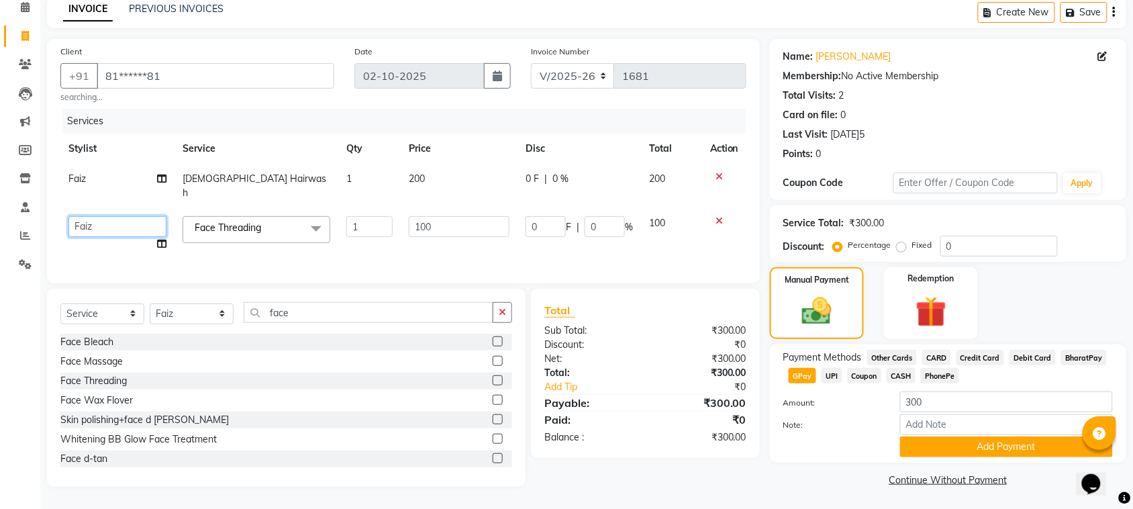
click at [98, 216] on select "Faiz Farzan Jyoti jaiswal Jyoti wadar Manager Roshni Gupta Sayali Sonam soni Ta…" at bounding box center [117, 226] width 98 height 21
select select "68996"
click at [993, 446] on button "Add Payment" at bounding box center [1006, 446] width 213 height 21
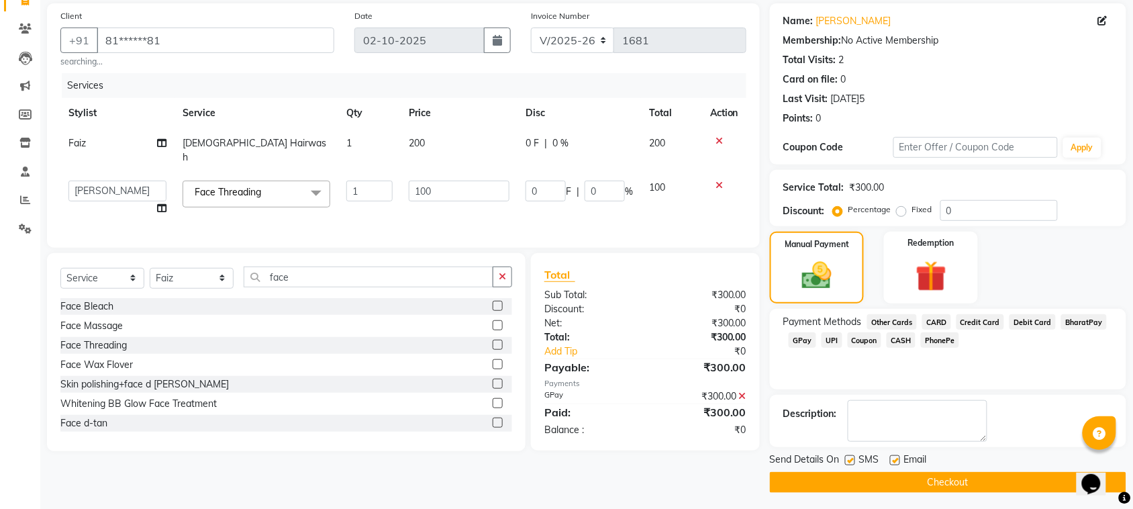
scroll to position [101, 0]
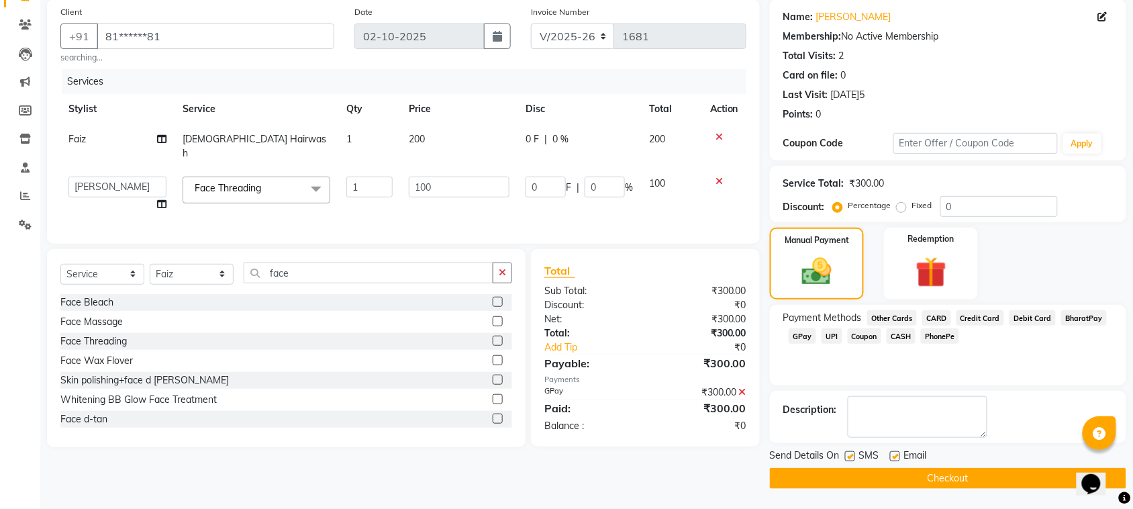
click at [1024, 478] on button "Checkout" at bounding box center [948, 478] width 356 height 21
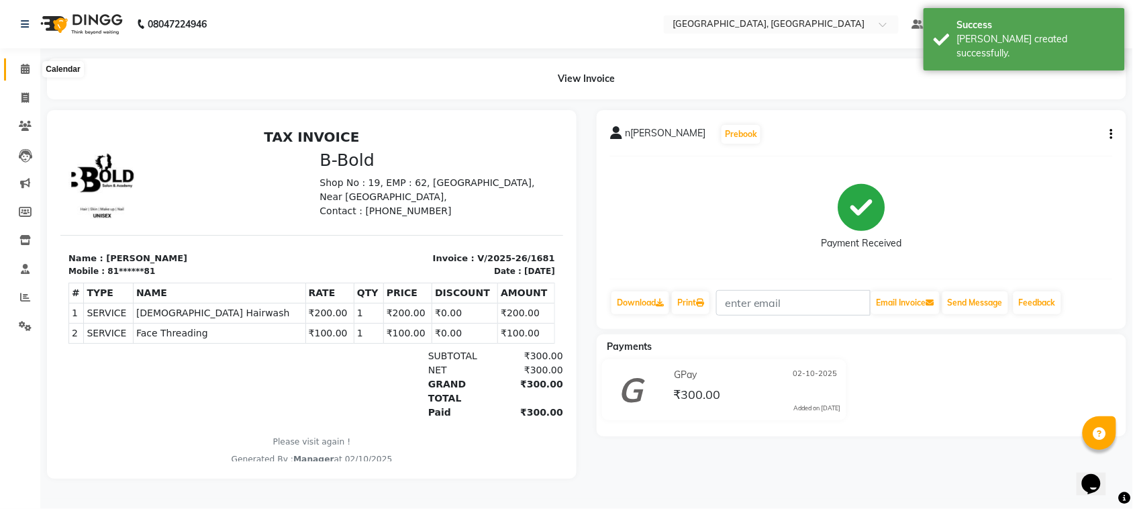
click at [21, 69] on icon at bounding box center [25, 69] width 9 height 10
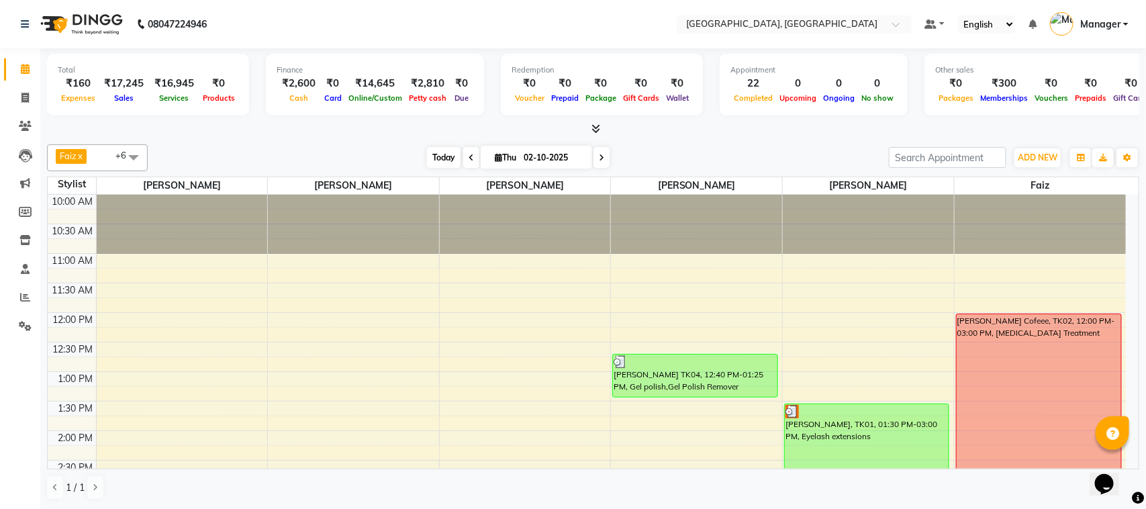
click at [434, 153] on span "Today" at bounding box center [444, 157] width 34 height 21
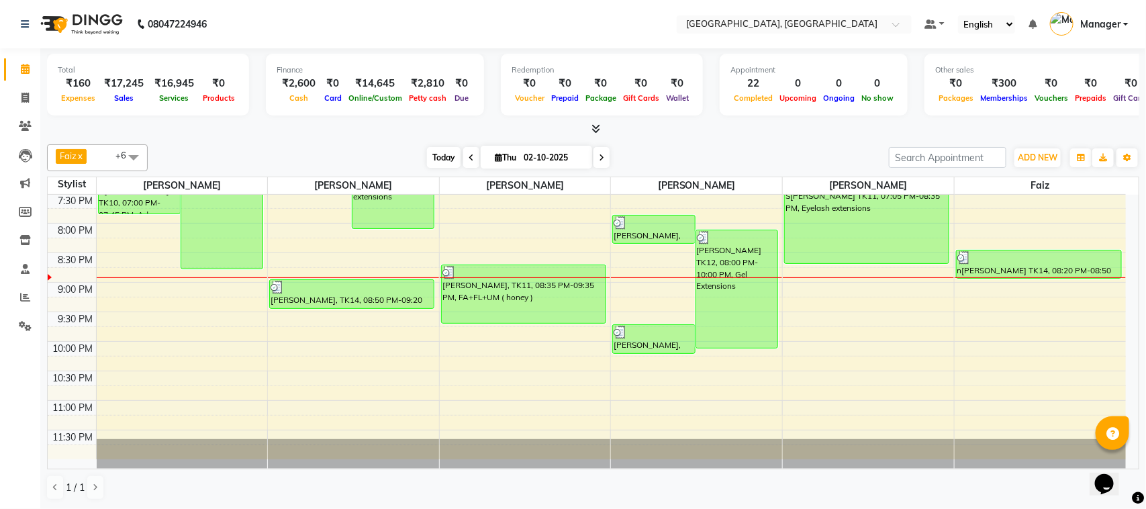
click at [434, 153] on span "Today" at bounding box center [444, 157] width 34 height 21
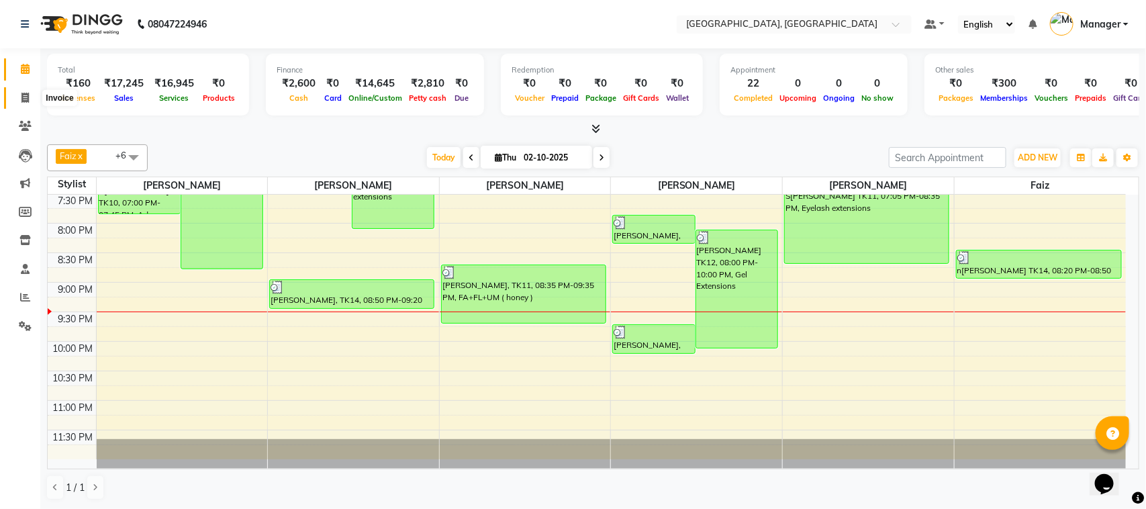
click at [25, 94] on icon at bounding box center [24, 98] width 7 height 10
select select "service"
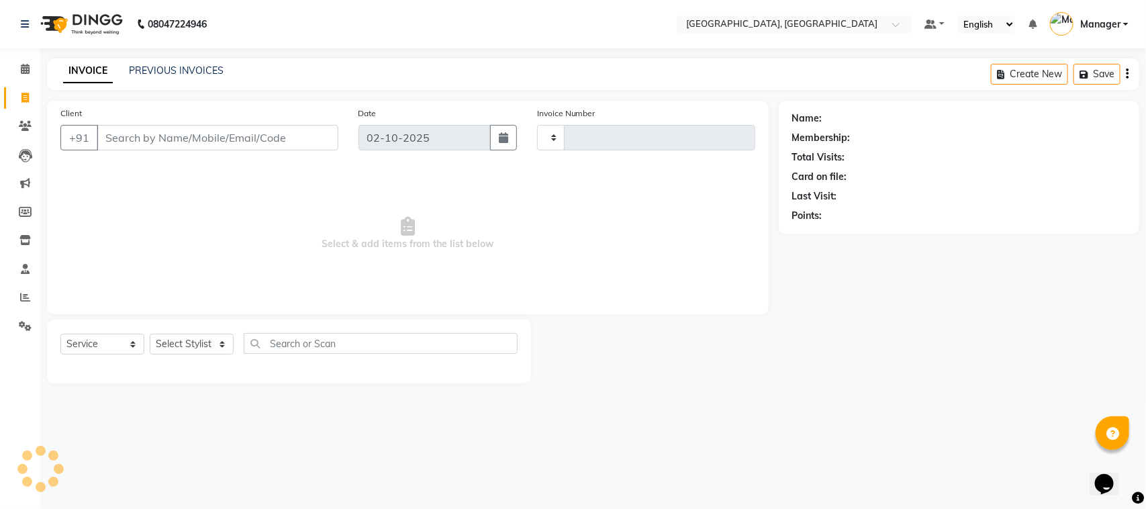
type input "1682"
select select "7742"
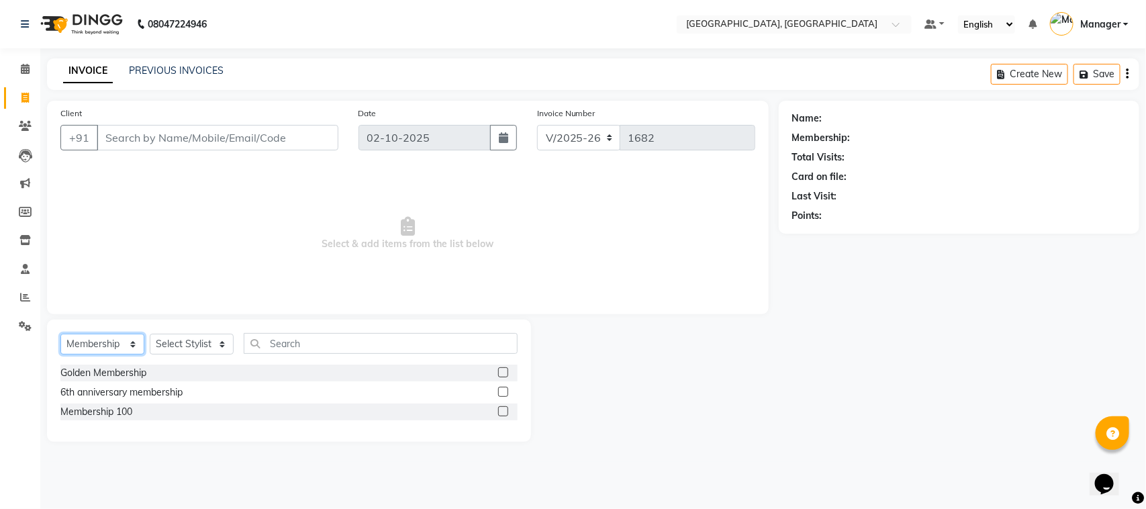
click at [136, 340] on select "Select Service Product Membership Package Voucher Prepaid Gift Card" at bounding box center [102, 344] width 84 height 21
select select "service"
click at [60, 334] on select "Select Service Product Membership Package Voucher Prepaid Gift Card" at bounding box center [102, 344] width 84 height 21
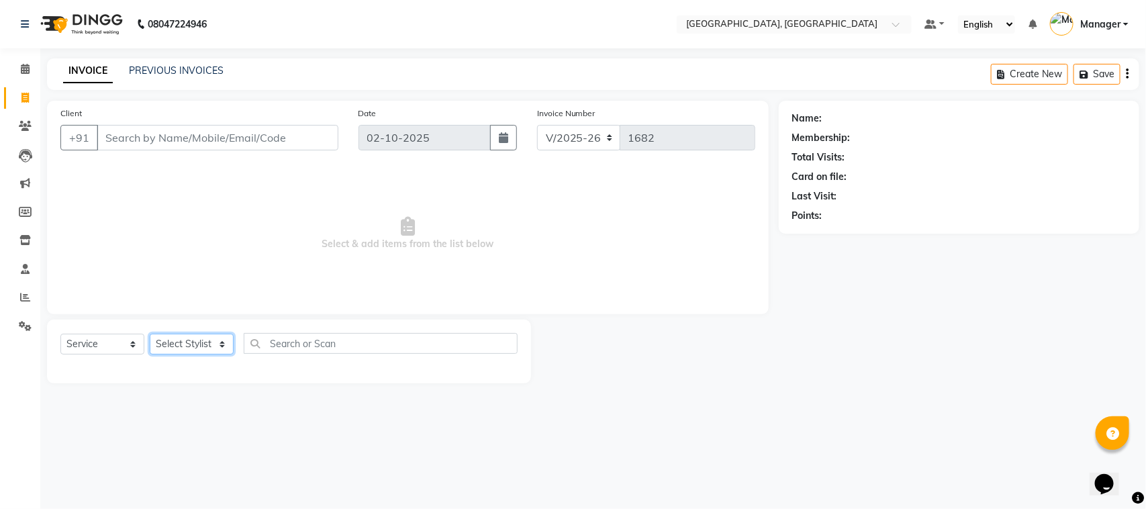
click at [223, 343] on select "Select Stylist Faiz Farzan Jyoti jaiswal Jyoti wadar Manager Roshni Gupta Sayal…" at bounding box center [192, 344] width 84 height 21
select select "91632"
click at [150, 334] on select "Select Stylist Faiz Farzan Jyoti jaiswal Jyoti wadar Manager Roshni Gupta Sayal…" at bounding box center [192, 344] width 84 height 21
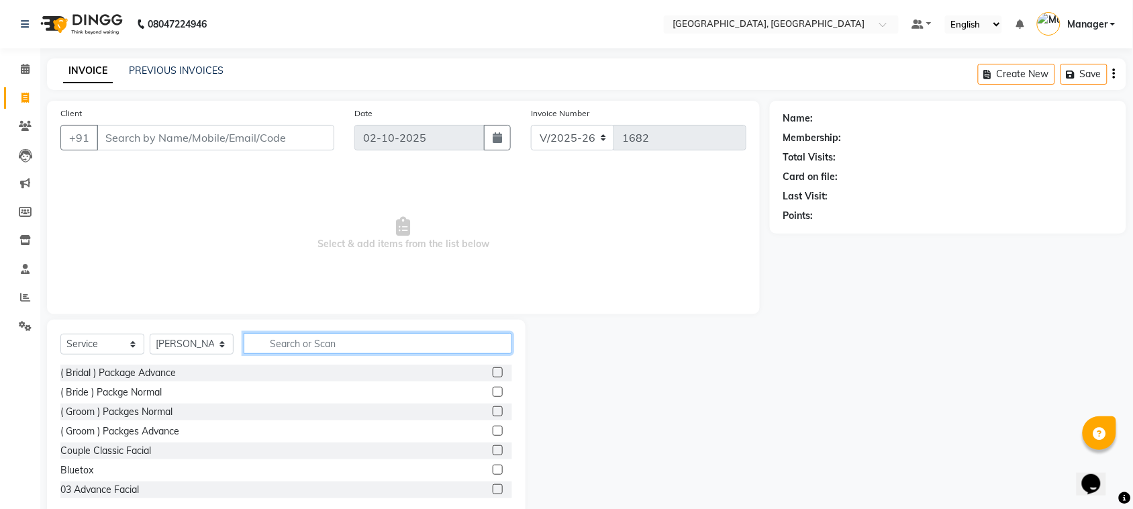
click at [277, 341] on input "text" at bounding box center [378, 343] width 268 height 21
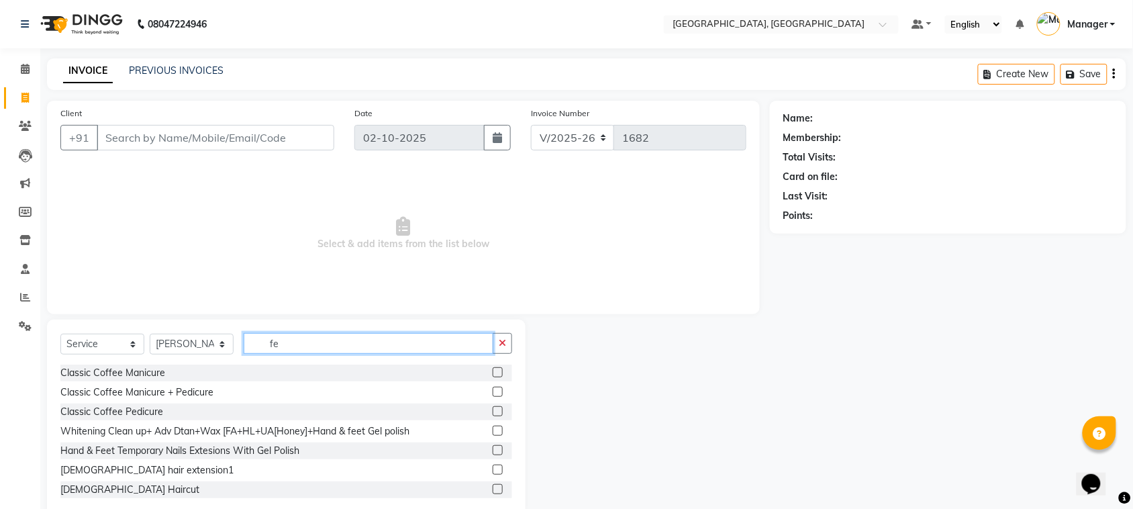
type input "fe"
click at [493, 488] on label at bounding box center [498, 489] width 10 height 10
click at [493, 488] on input "checkbox" at bounding box center [497, 489] width 9 height 9
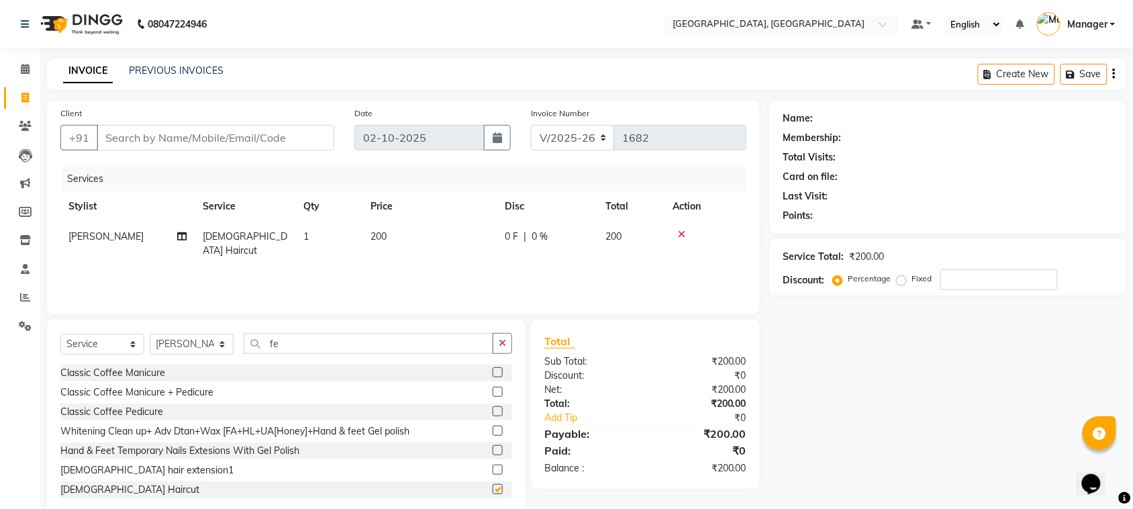
checkbox input "false"
click at [218, 344] on select "Select Stylist Faiz Farzan Jyoti jaiswal Jyoti wadar Manager Roshni Gupta Sayal…" at bounding box center [192, 344] width 84 height 21
select select "92754"
click at [150, 334] on select "Select Stylist Faiz Farzan Jyoti jaiswal Jyoti wadar Manager Roshni Gupta Sayal…" at bounding box center [192, 344] width 84 height 21
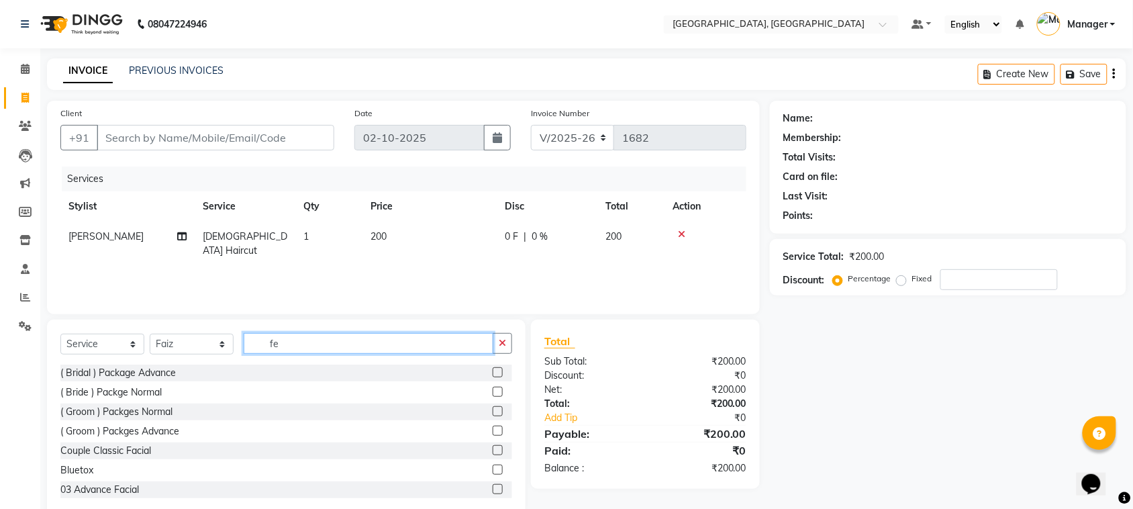
click at [313, 346] on input "fe" at bounding box center [369, 343] width 250 height 21
type input "fe"
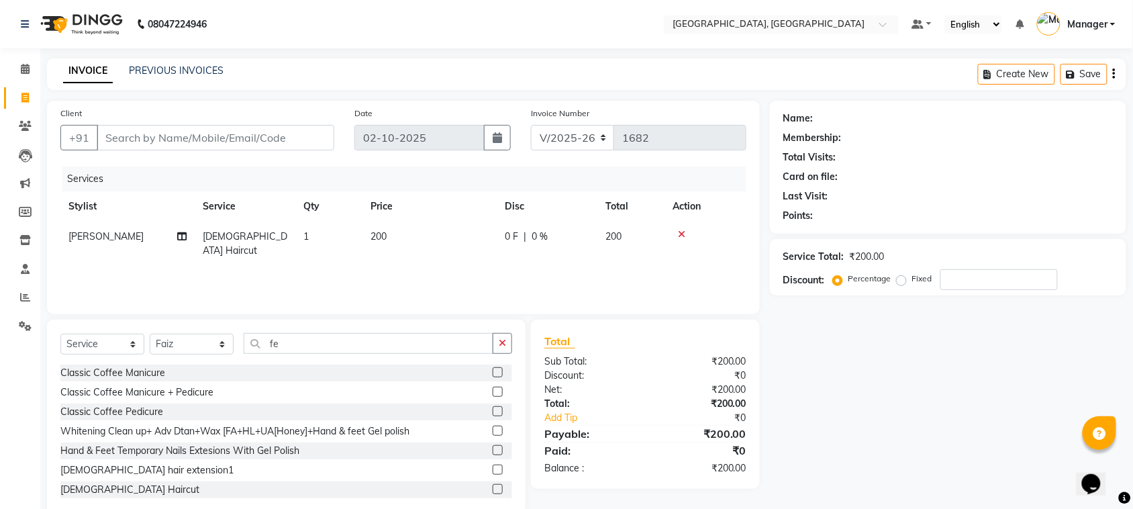
click at [493, 487] on label at bounding box center [498, 489] width 10 height 10
click at [493, 487] on input "checkbox" at bounding box center [497, 489] width 9 height 9
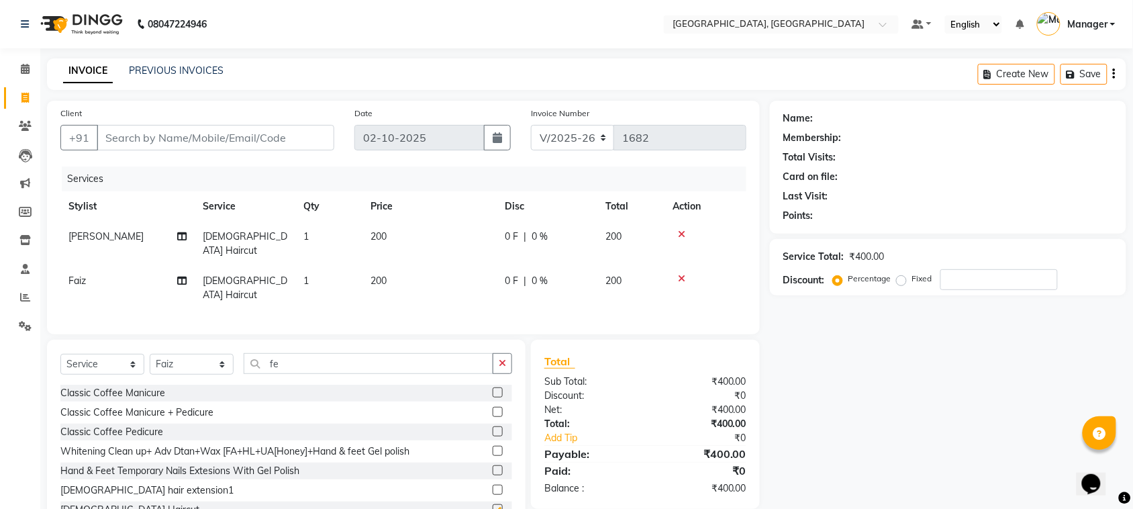
checkbox input "false"
click at [270, 138] on input "Client" at bounding box center [216, 138] width 238 height 26
type input "8"
type input "0"
click at [274, 138] on div "+91 8108525467 Add Client" at bounding box center [197, 138] width 274 height 26
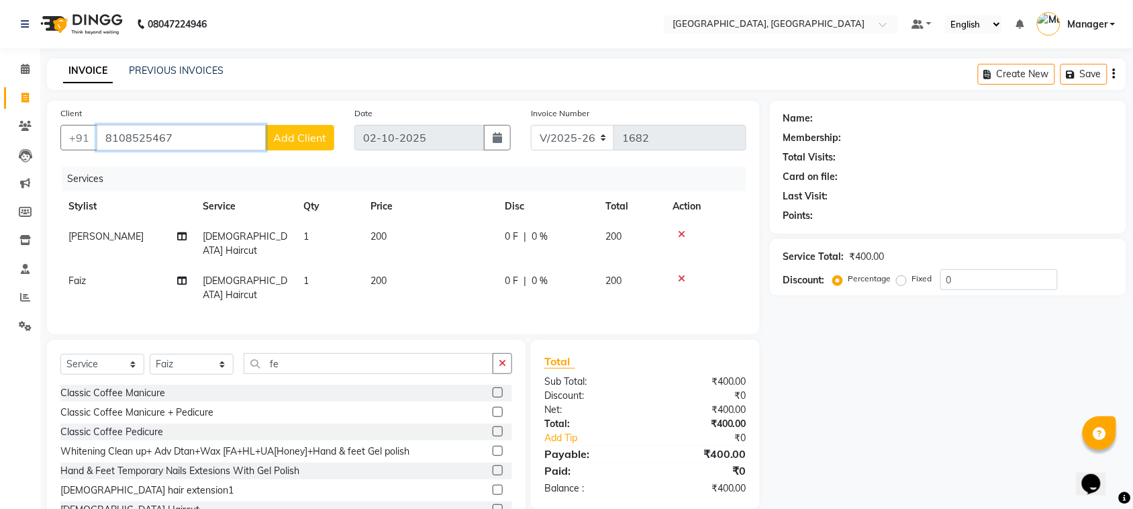
type input "8108525467"
click at [317, 133] on span "Add Client" at bounding box center [299, 137] width 53 height 13
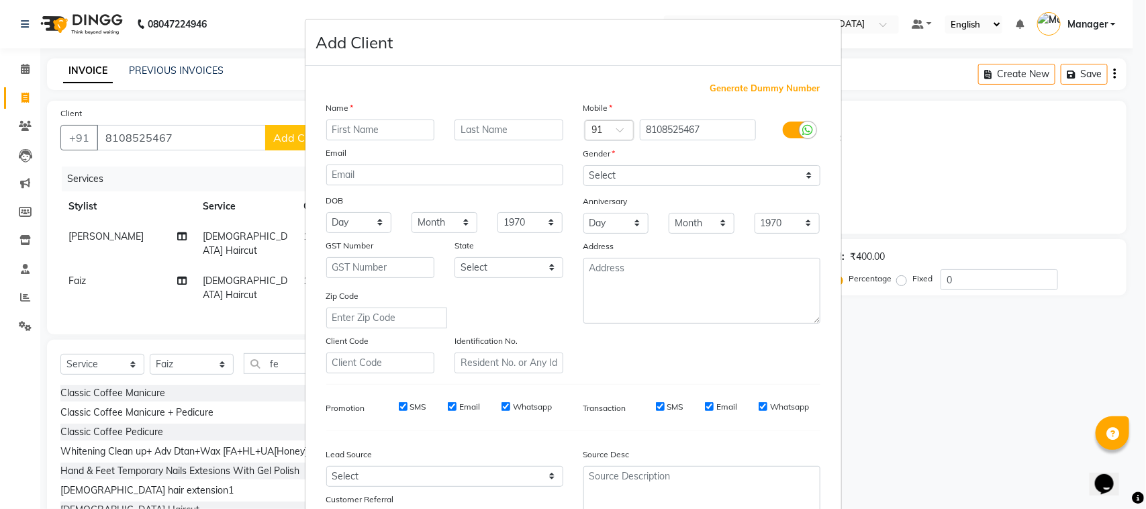
click at [348, 129] on input "text" at bounding box center [380, 129] width 109 height 21
type input "a"
click at [354, 132] on input "parav" at bounding box center [380, 129] width 109 height 21
type input "[PERSON_NAME]"
click at [468, 122] on input "text" at bounding box center [508, 129] width 109 height 21
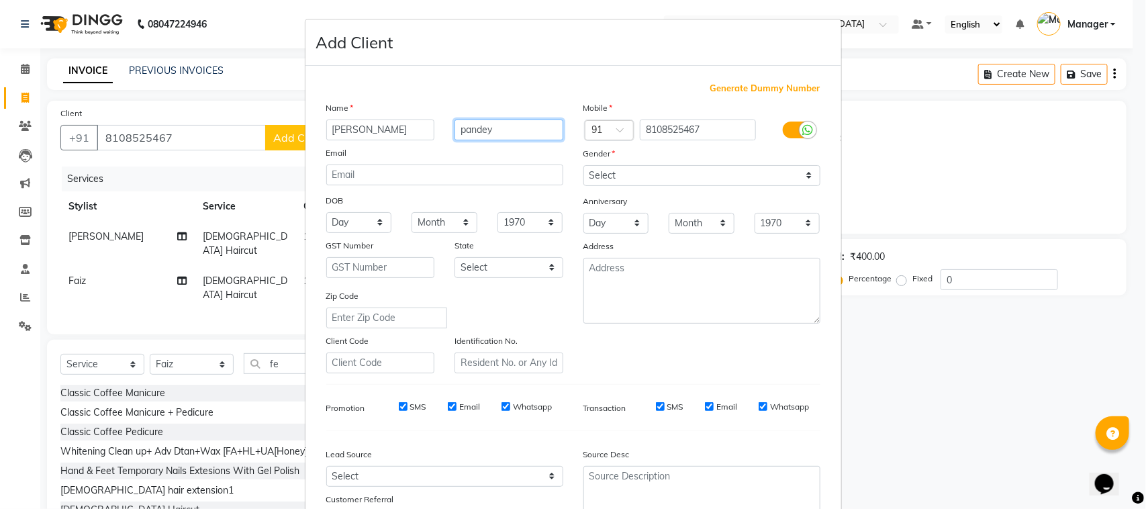
type input "pandey"
click at [545, 473] on select "Select Walk-in Internet Friend Word of Mouth Advertisement Facebook JustDial Go…" at bounding box center [444, 476] width 237 height 21
select select "52148"
click at [326, 466] on select "Select Walk-in Internet Friend Word of Mouth Advertisement Facebook JustDial Go…" at bounding box center [444, 476] width 237 height 21
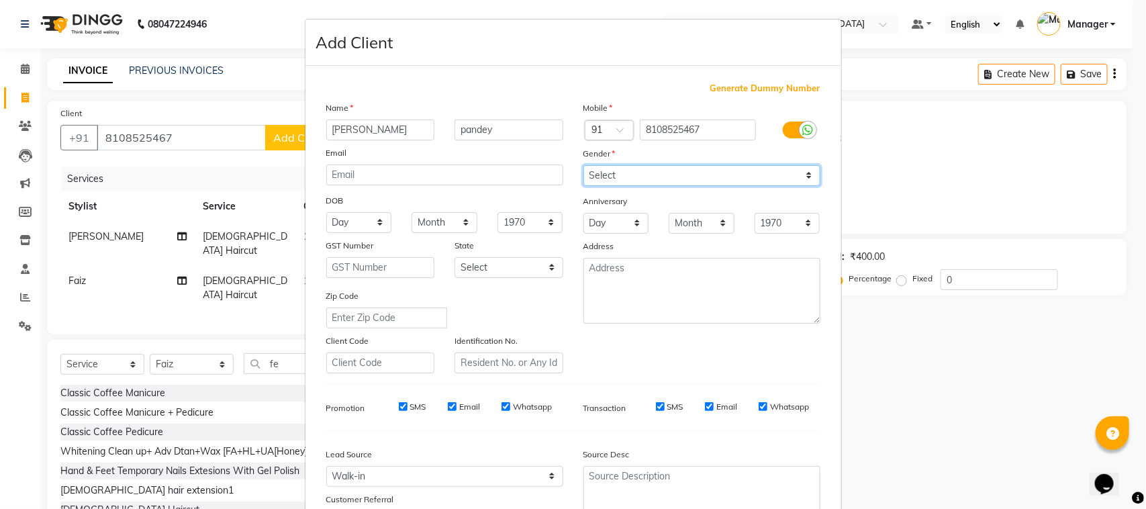
click at [801, 172] on select "Select Male Female Other Prefer Not To Say" at bounding box center [701, 175] width 237 height 21
select select "[DEMOGRAPHIC_DATA]"
click at [583, 165] on select "Select Male Female Other Prefer Not To Say" at bounding box center [701, 175] width 237 height 21
click at [895, 172] on ngb-modal-window "Add Client Generate Dummy Number Name parul pandey Email DOB Day 01 02 03 04 05…" at bounding box center [573, 254] width 1146 height 509
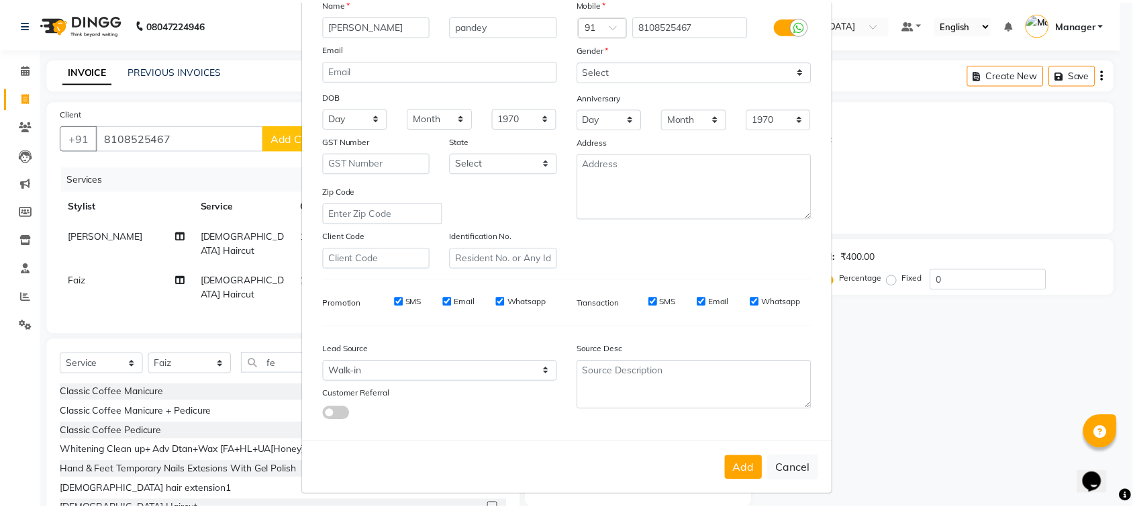
scroll to position [105, 0]
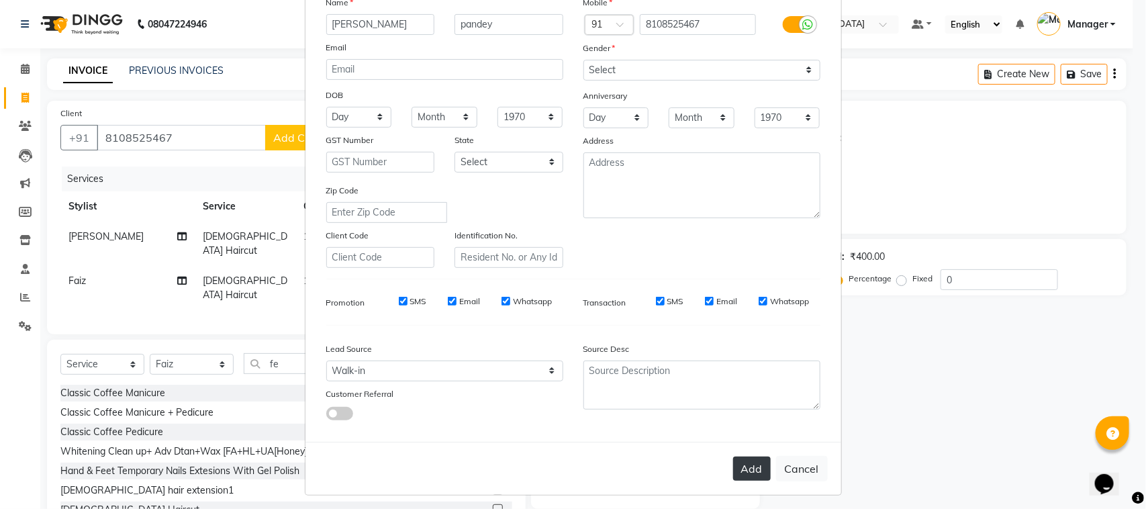
click at [755, 458] on button "Add" at bounding box center [752, 468] width 38 height 24
type input "81******67"
select select
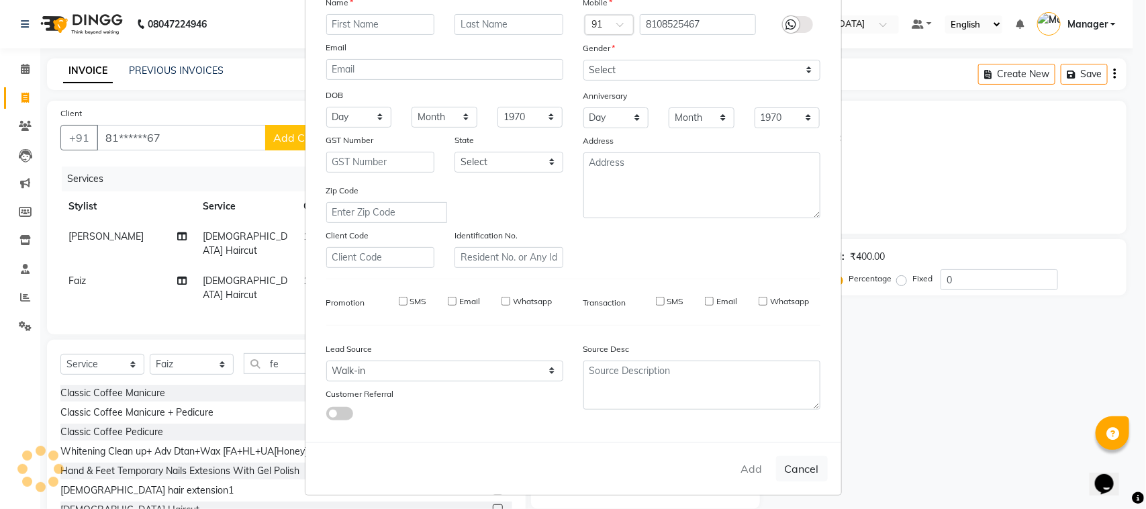
select select
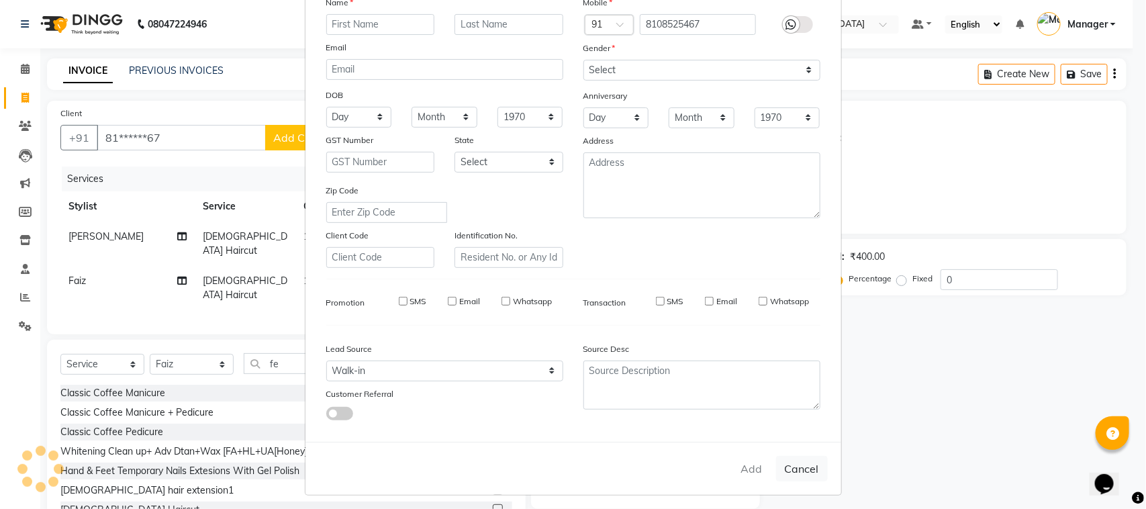
select select
checkbox input "false"
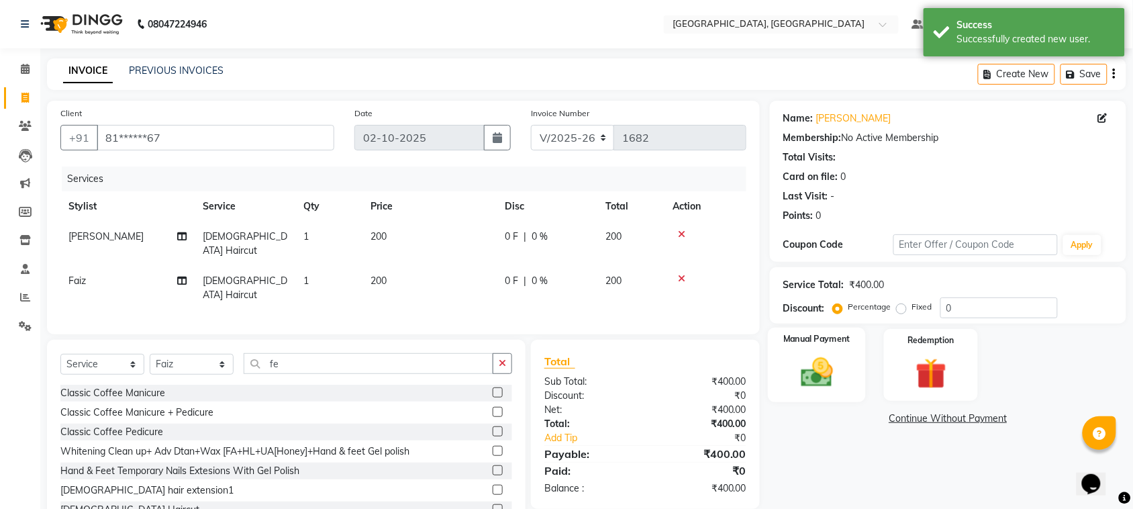
click at [821, 387] on img at bounding box center [817, 372] width 52 height 37
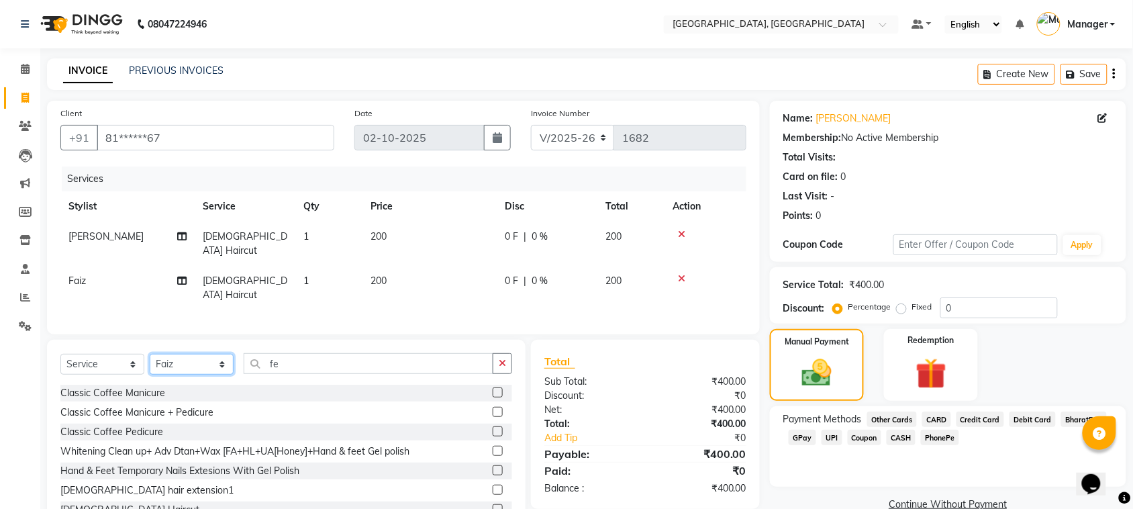
click at [220, 354] on select "Select Stylist Faiz Farzan Jyoti jaiswal Jyoti wadar Manager Roshni Gupta Sayal…" at bounding box center [192, 364] width 84 height 21
select select "85918"
click at [150, 354] on select "Select Stylist Faiz Farzan Jyoti jaiswal Jyoti wadar Manager Roshni Gupta Sayal…" at bounding box center [192, 364] width 84 height 21
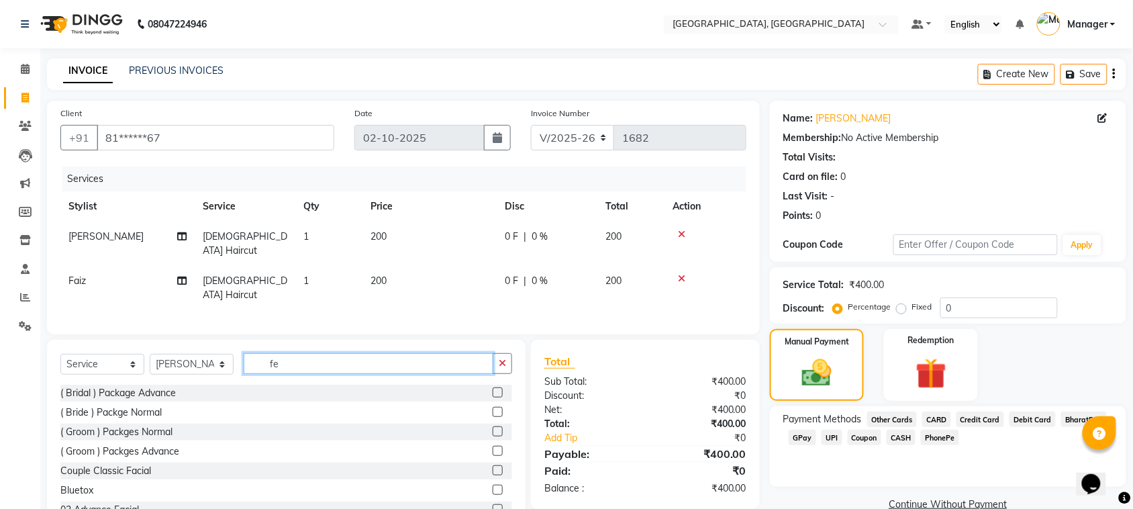
click at [293, 353] on input "fe" at bounding box center [369, 363] width 250 height 21
type input "f"
type input "eye"
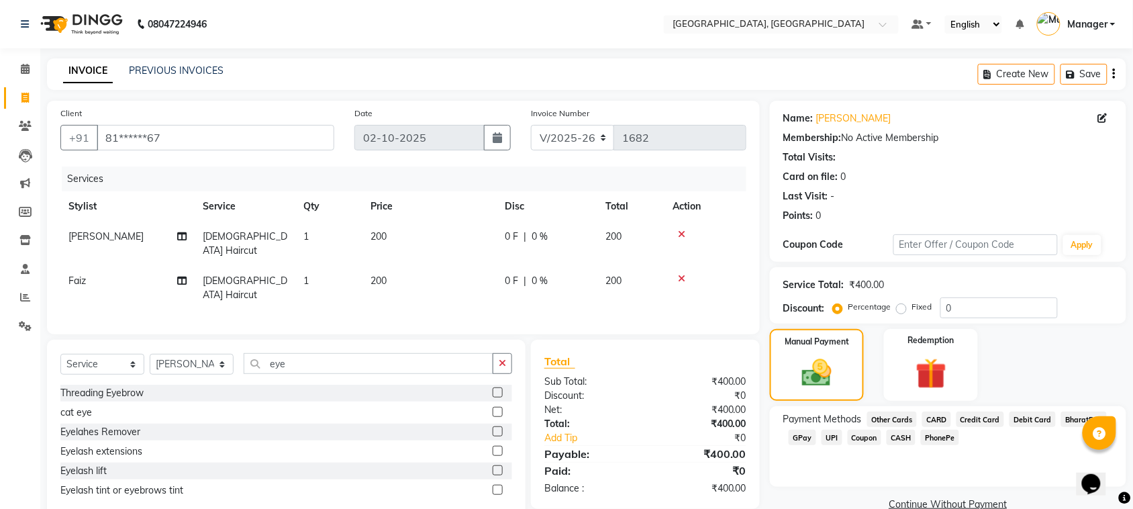
click at [495, 387] on label at bounding box center [498, 392] width 10 height 10
click at [495, 389] on input "checkbox" at bounding box center [497, 393] width 9 height 9
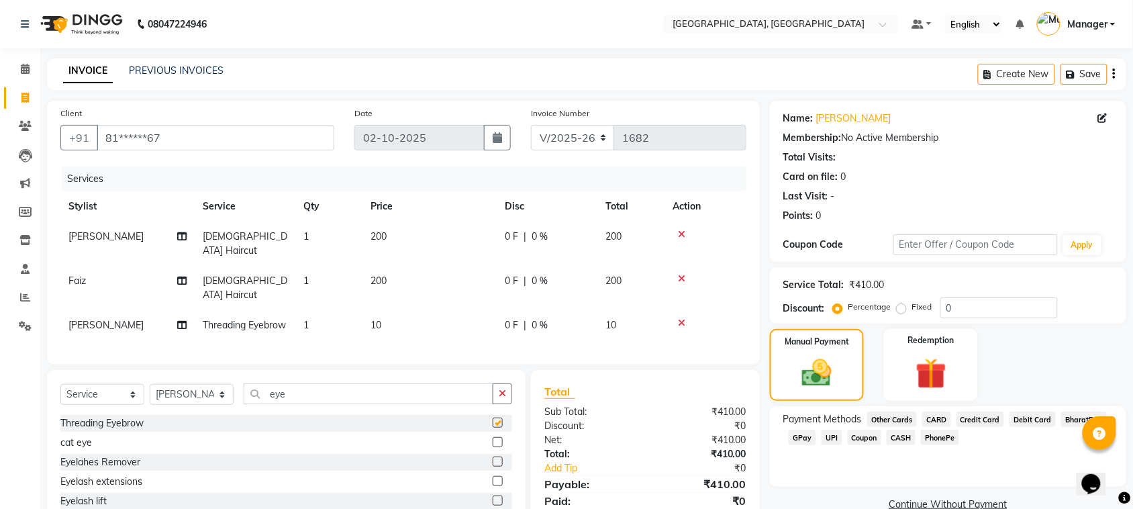
checkbox input "false"
click at [383, 310] on td "10" at bounding box center [429, 325] width 134 height 30
select select "85918"
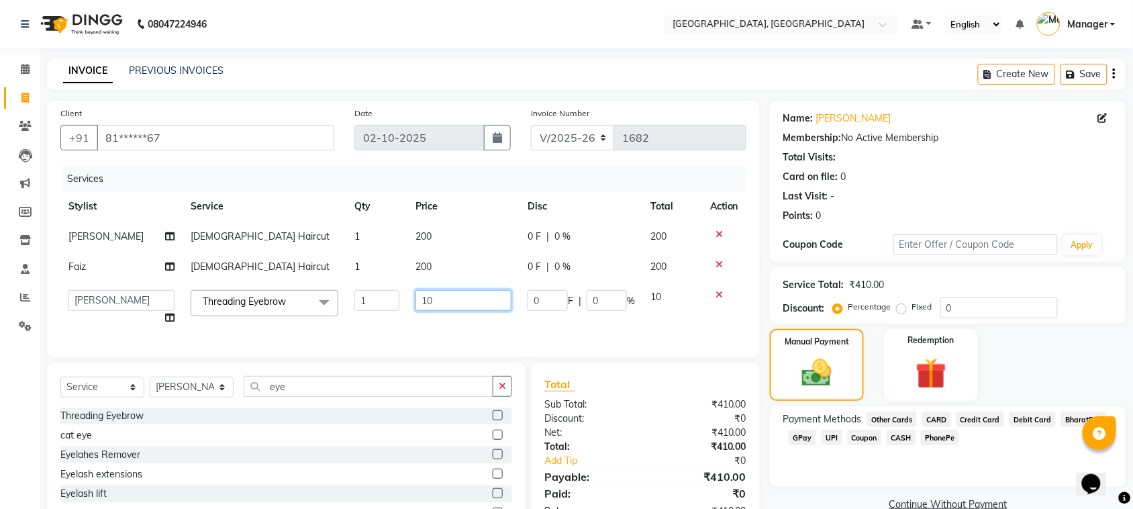
click at [435, 299] on input "10" at bounding box center [463, 300] width 96 height 21
type input "1"
type input "9"
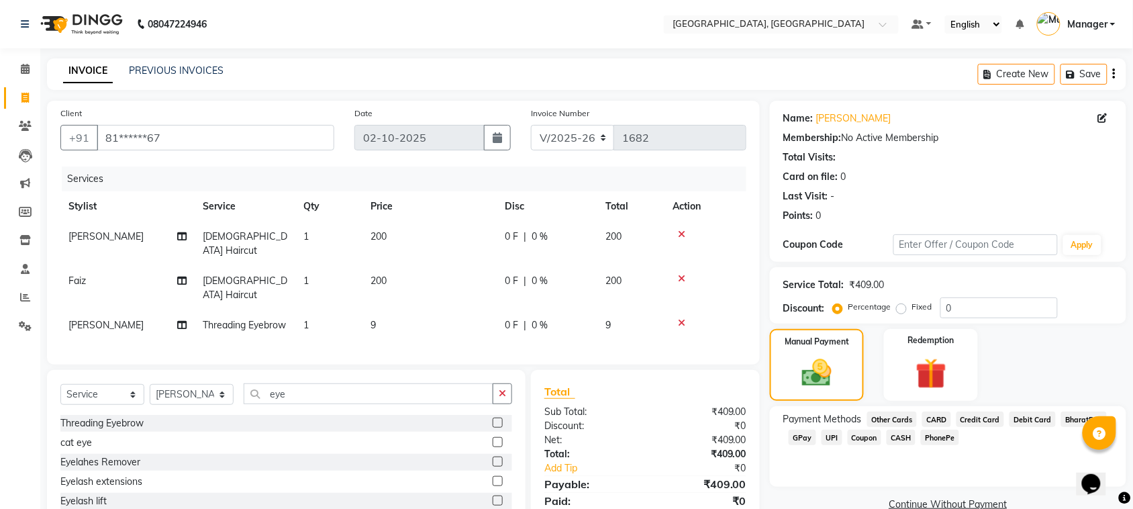
click at [904, 182] on div "Card on file: 0" at bounding box center [948, 177] width 330 height 14
click at [793, 437] on span "GPay" at bounding box center [803, 437] width 28 height 15
click at [948, 501] on button "Add Payment" at bounding box center [1006, 508] width 213 height 21
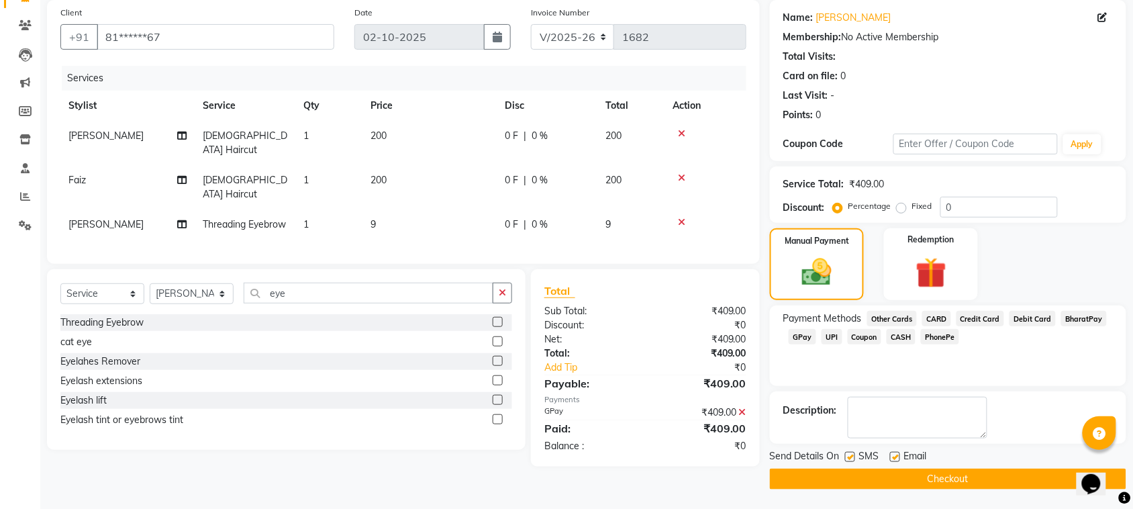
scroll to position [101, 0]
click at [1045, 478] on button "Checkout" at bounding box center [948, 478] width 356 height 21
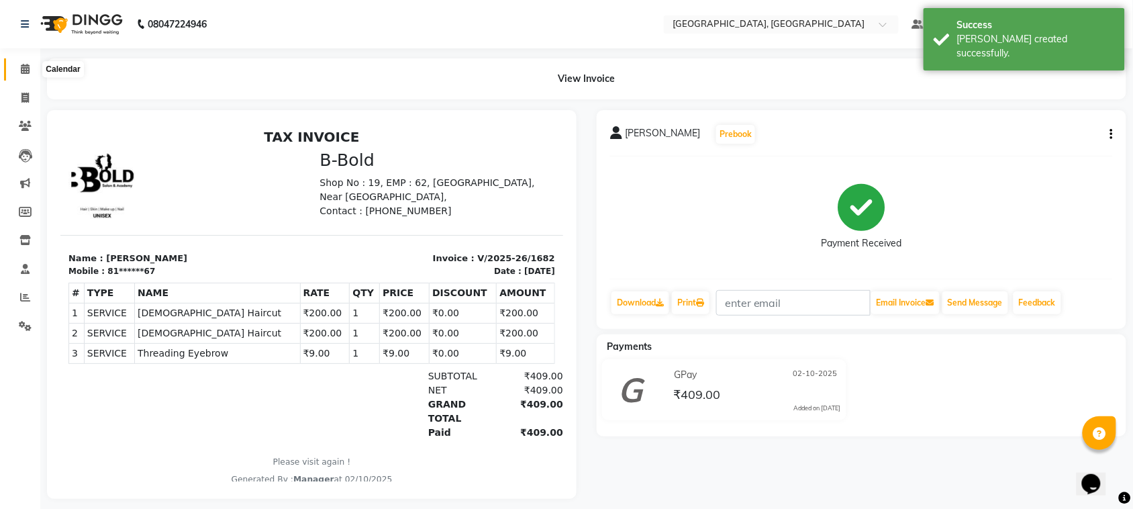
click at [18, 64] on span at bounding box center [24, 69] width 23 height 15
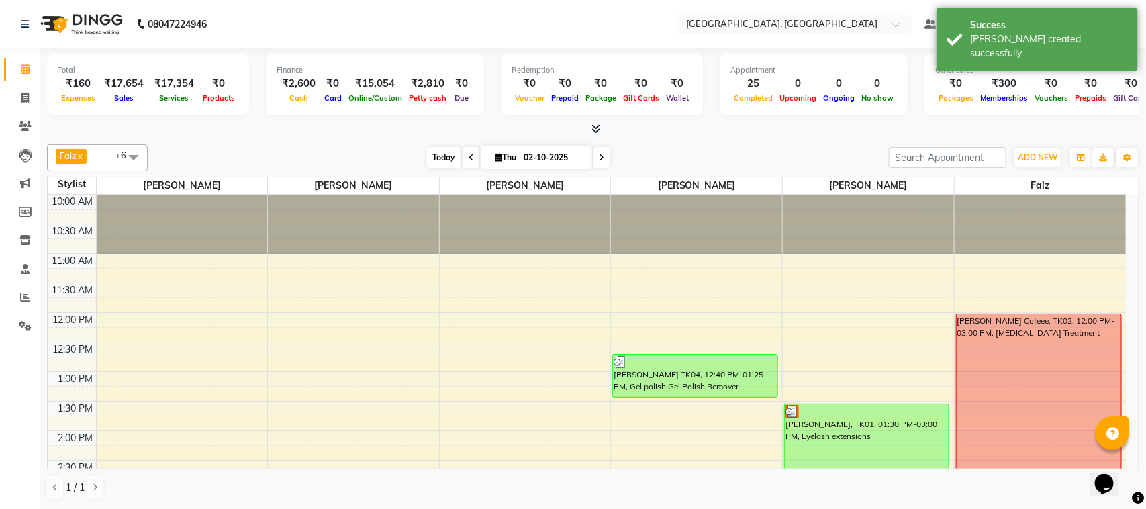
click at [434, 160] on span "Today" at bounding box center [444, 157] width 34 height 21
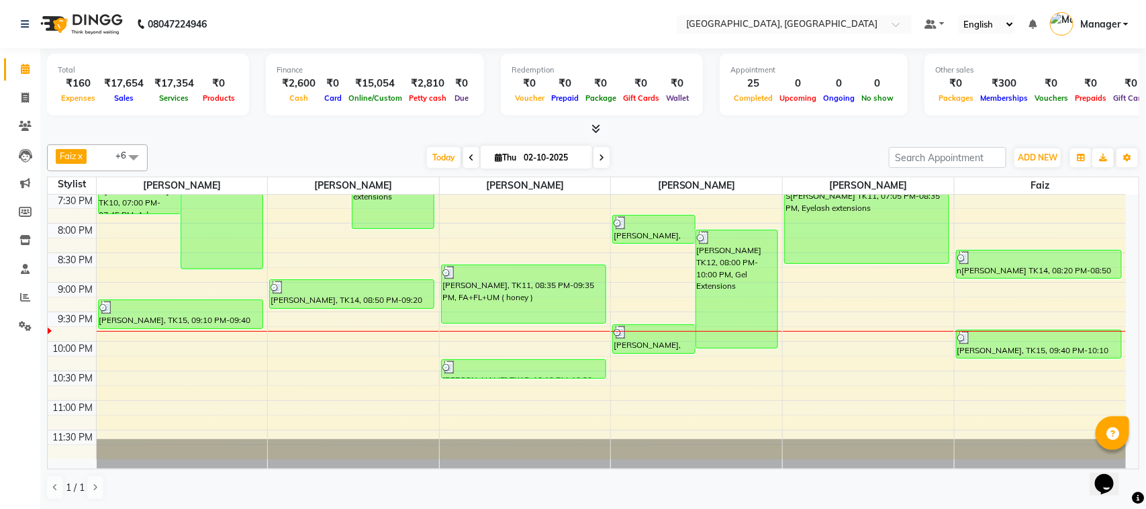
click at [435, 169] on div "Faiz x Roshni Gupta x Jyoti jaiswal x Sayali x Vivek Rawat x Annu Navale x Sona…" at bounding box center [593, 157] width 1092 height 27
click at [443, 161] on span "Today" at bounding box center [444, 157] width 34 height 21
click at [444, 148] on span "Today" at bounding box center [444, 157] width 34 height 21
click at [20, 96] on span at bounding box center [24, 98] width 23 height 15
select select "7742"
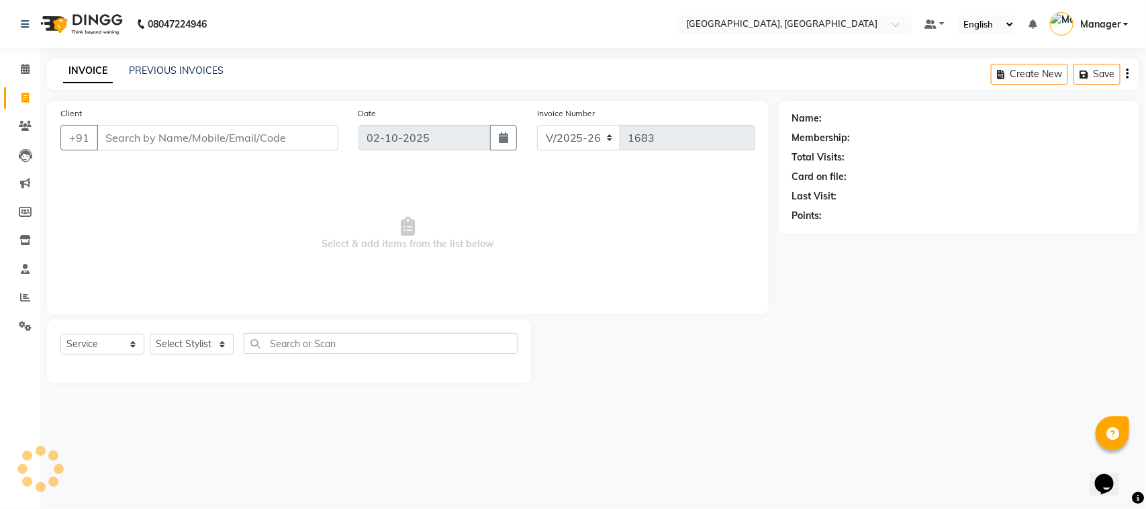
select select "membership"
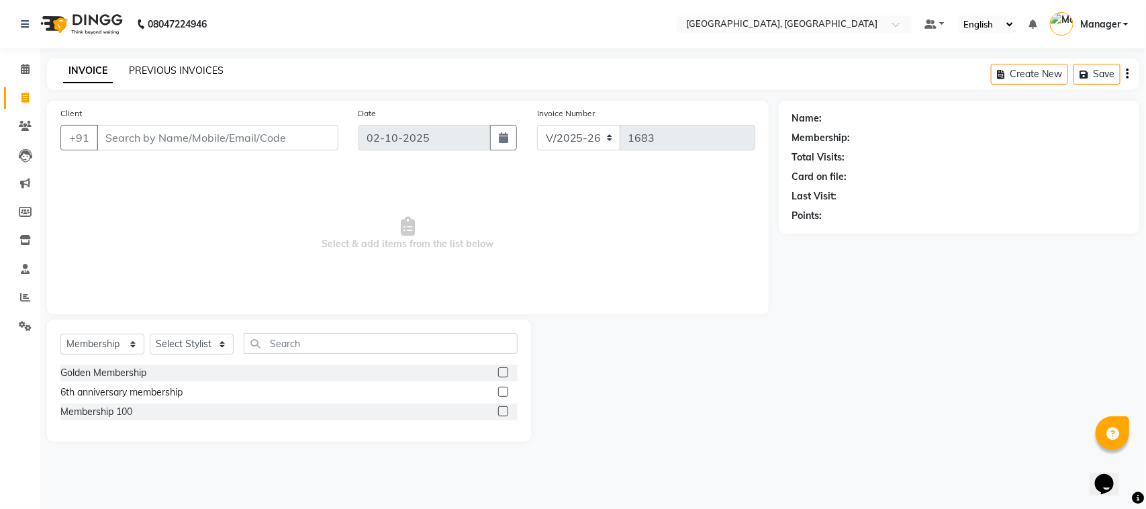
click at [197, 74] on link "PREVIOUS INVOICES" at bounding box center [176, 70] width 95 height 12
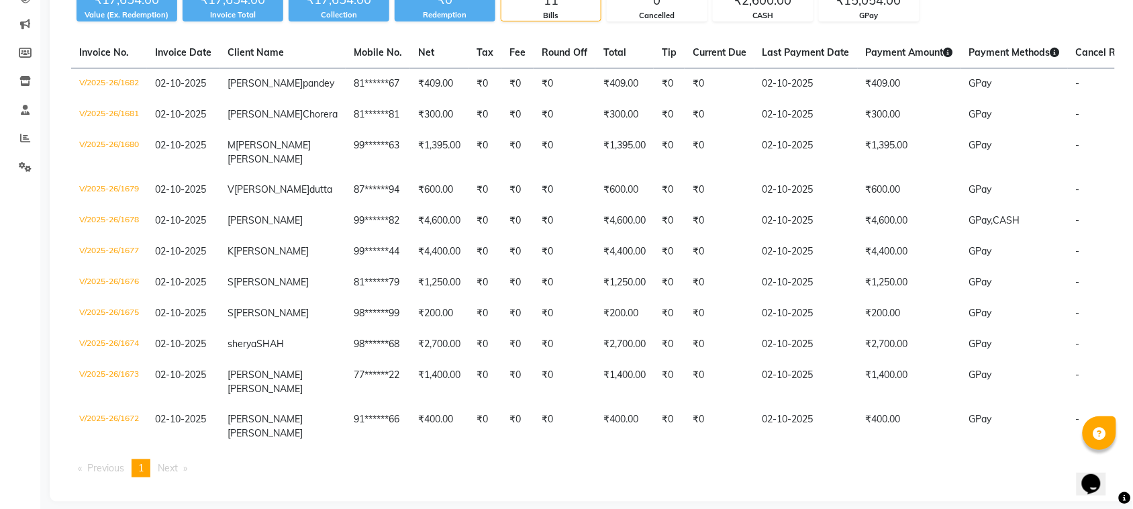
scroll to position [162, 0]
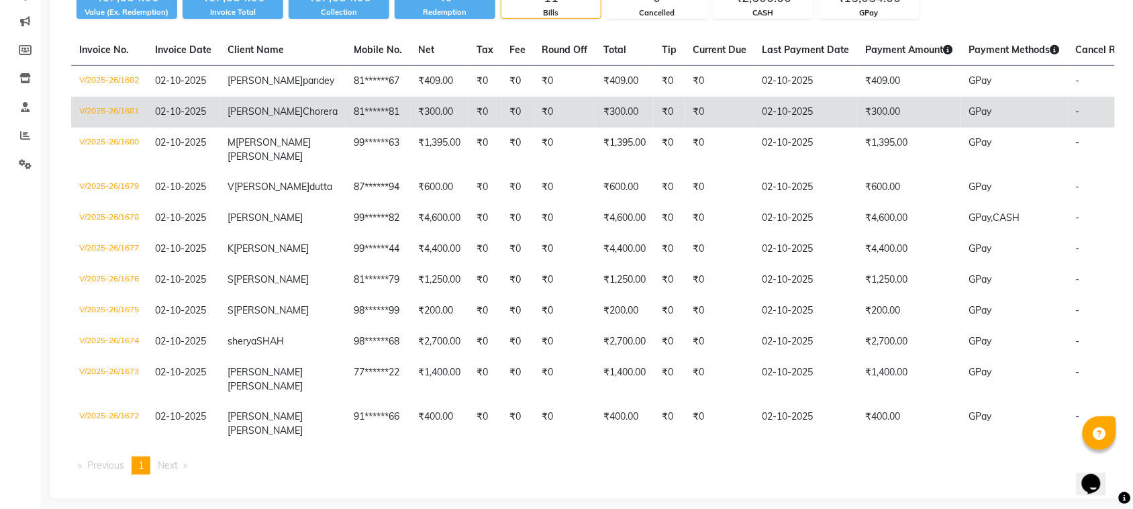
click at [973, 126] on td "GPay" at bounding box center [1014, 112] width 107 height 31
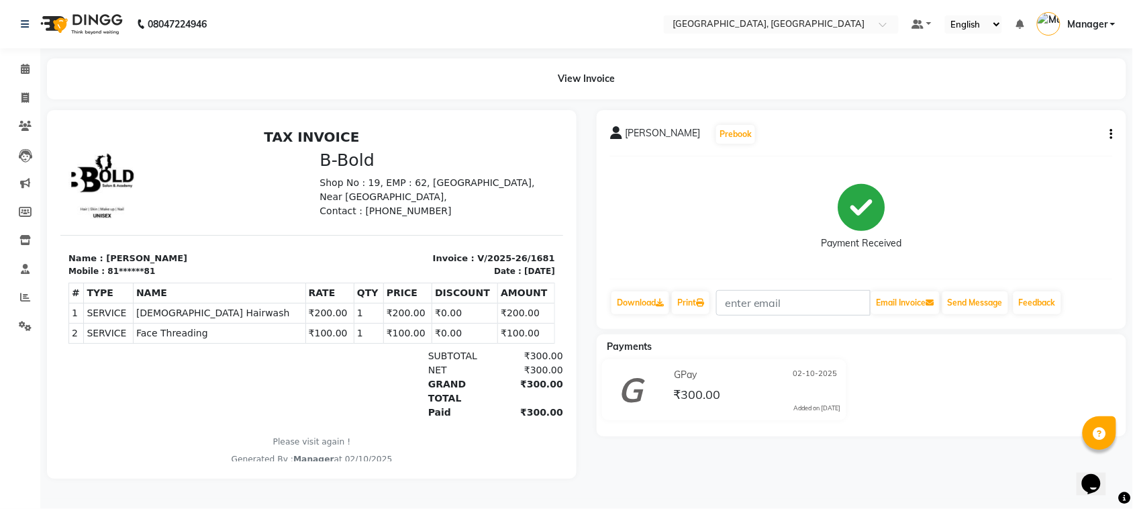
click at [1099, 26] on span "Manager" at bounding box center [1087, 24] width 40 height 14
click at [25, 122] on icon at bounding box center [25, 126] width 13 height 10
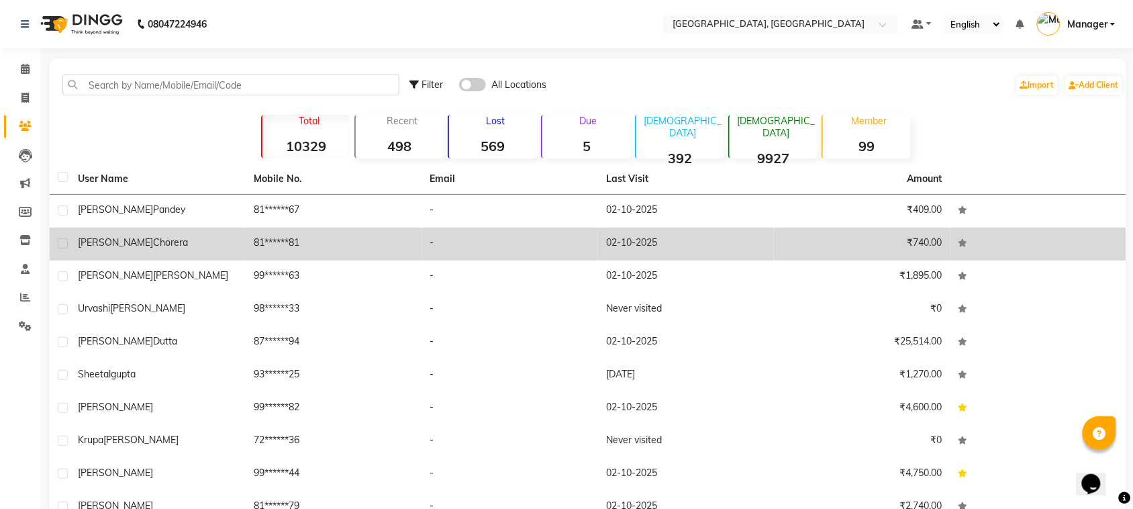
click at [166, 246] on div "[PERSON_NAME]" at bounding box center [158, 243] width 160 height 14
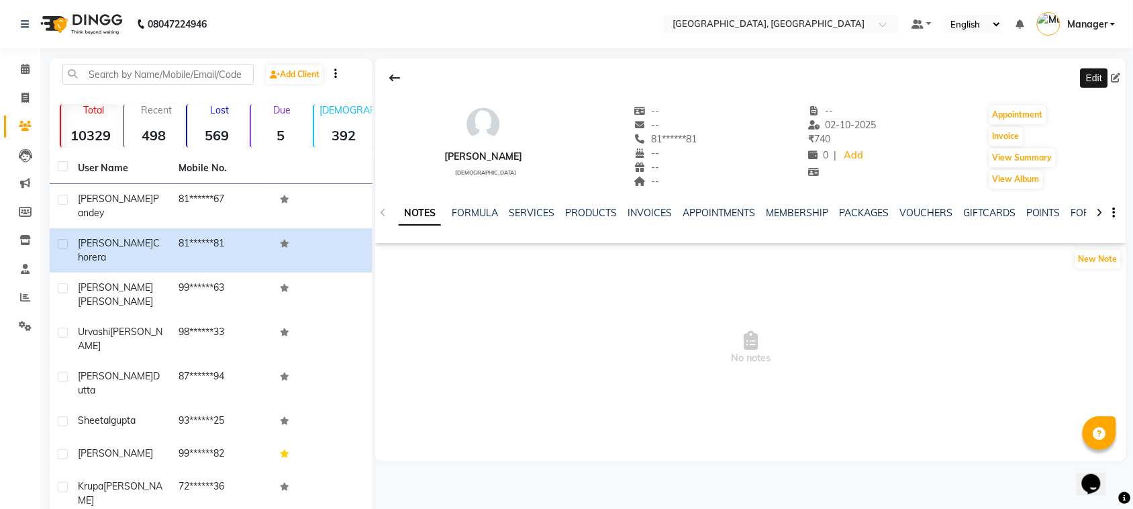
click at [1119, 72] on span at bounding box center [1118, 78] width 15 height 14
click at [1119, 73] on icon at bounding box center [1115, 77] width 9 height 9
select select "[DEMOGRAPHIC_DATA]"
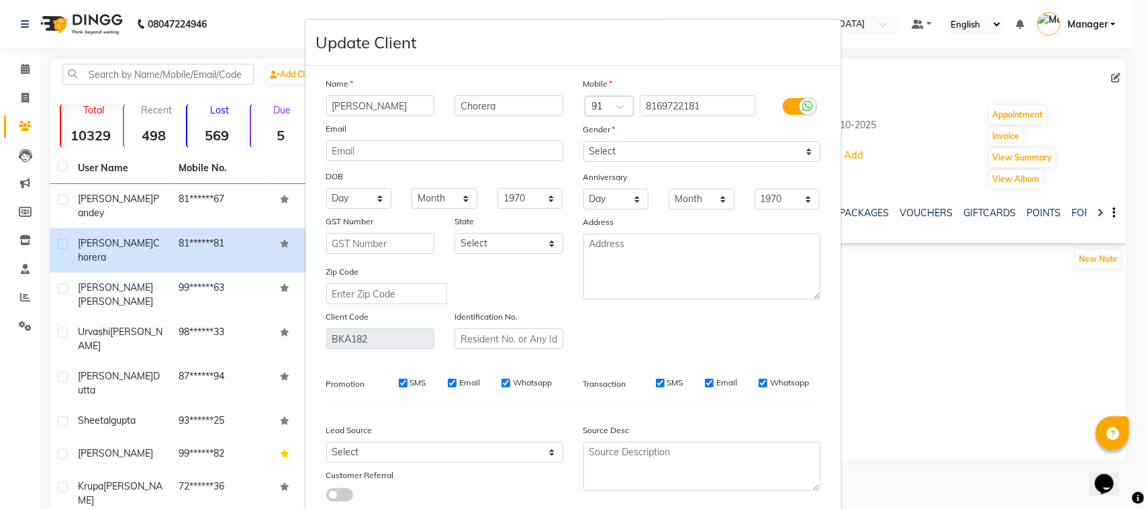
scroll to position [82, 0]
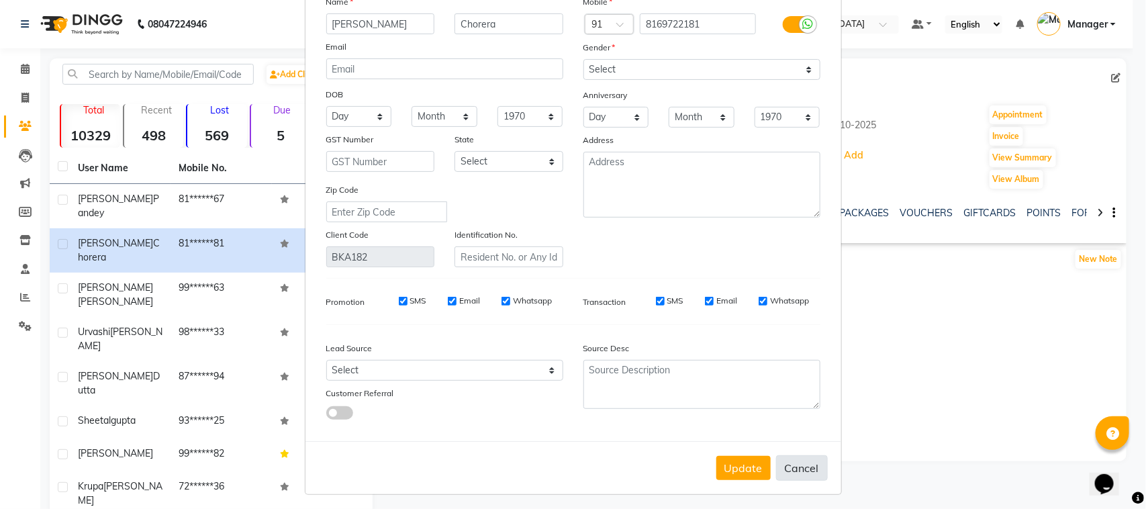
click at [813, 466] on button "Cancel" at bounding box center [802, 468] width 52 height 26
select select
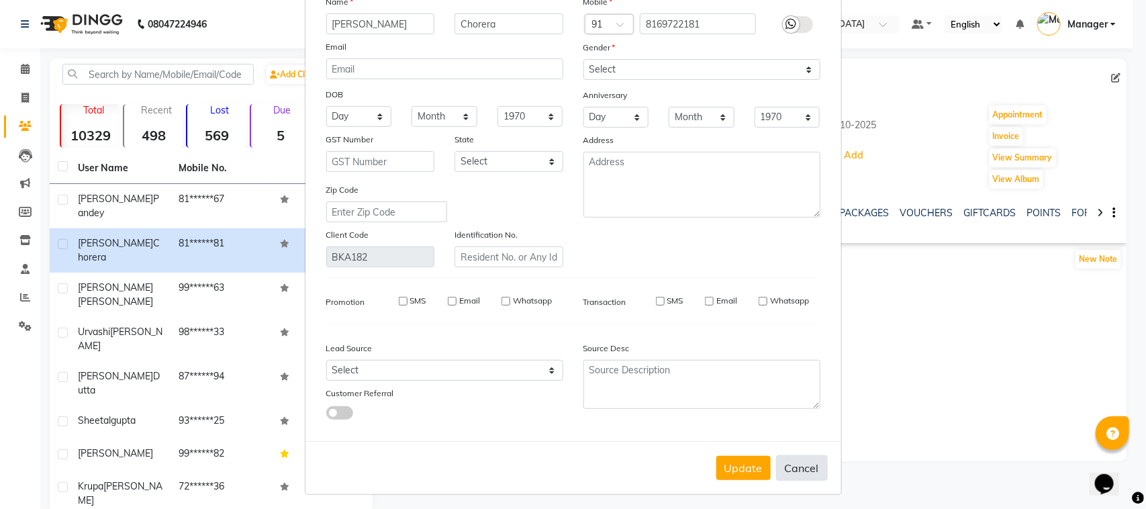
select select
checkbox input "false"
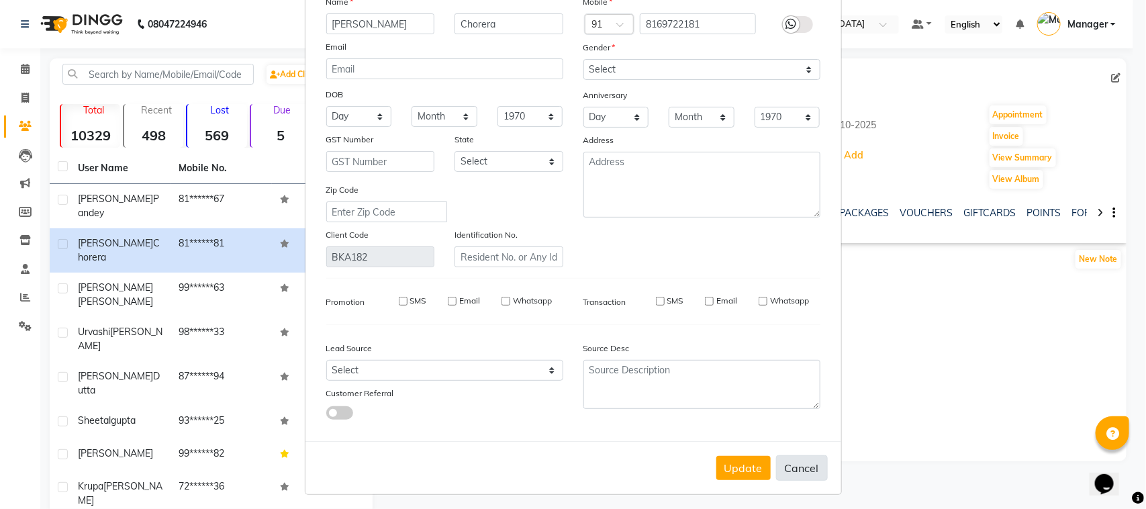
checkbox input "false"
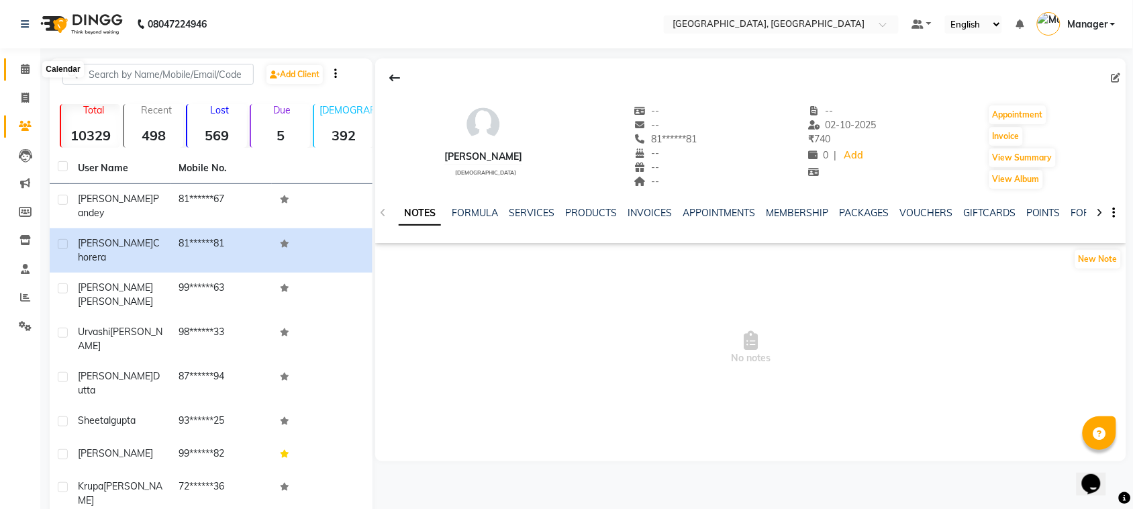
click at [18, 70] on span at bounding box center [24, 69] width 23 height 15
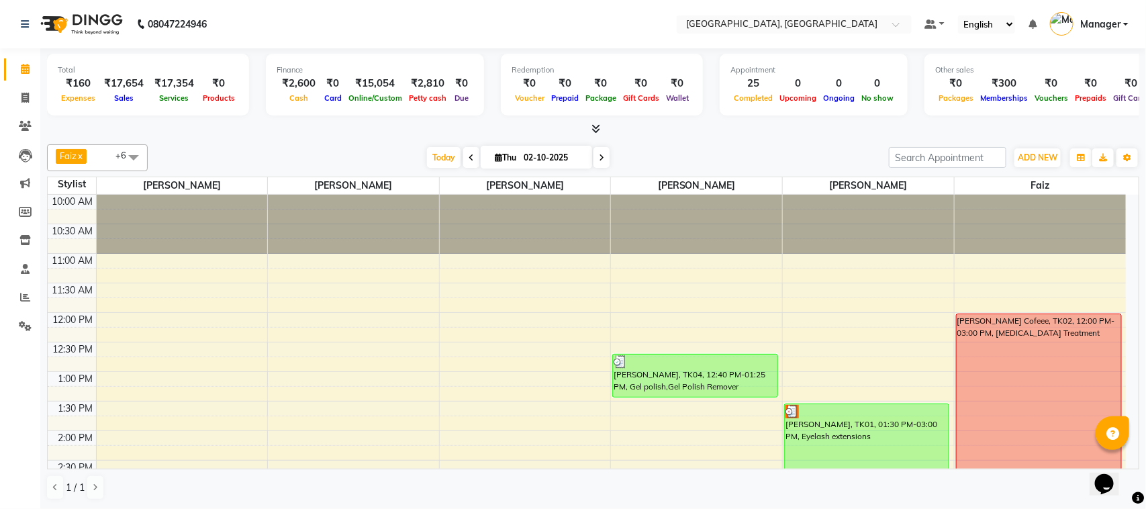
click at [1129, 23] on ul "Default Panel My Panel English ENGLISH Español العربية मराठी हिंदी ગુજરાતી தமிழ…" at bounding box center [1026, 24] width 217 height 22
click at [1105, 29] on span "Manager" at bounding box center [1100, 24] width 40 height 14
click at [1022, 105] on link "Sign out" at bounding box center [1059, 96] width 123 height 21
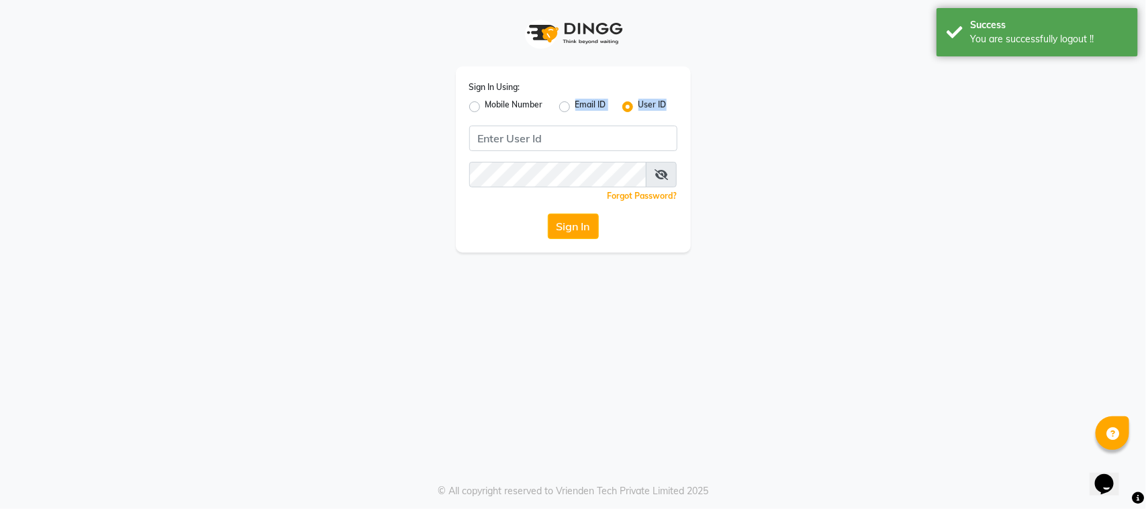
drag, startPoint x: 565, startPoint y: 114, endPoint x: 562, endPoint y: 133, distance: 19.1
click at [562, 133] on div "Sign In Using: Mobile Number Email ID User ID Remember me Forgot Password? Sign…" at bounding box center [573, 159] width 235 height 186
click at [562, 133] on input "Username" at bounding box center [573, 139] width 208 height 26
type input "bbold"
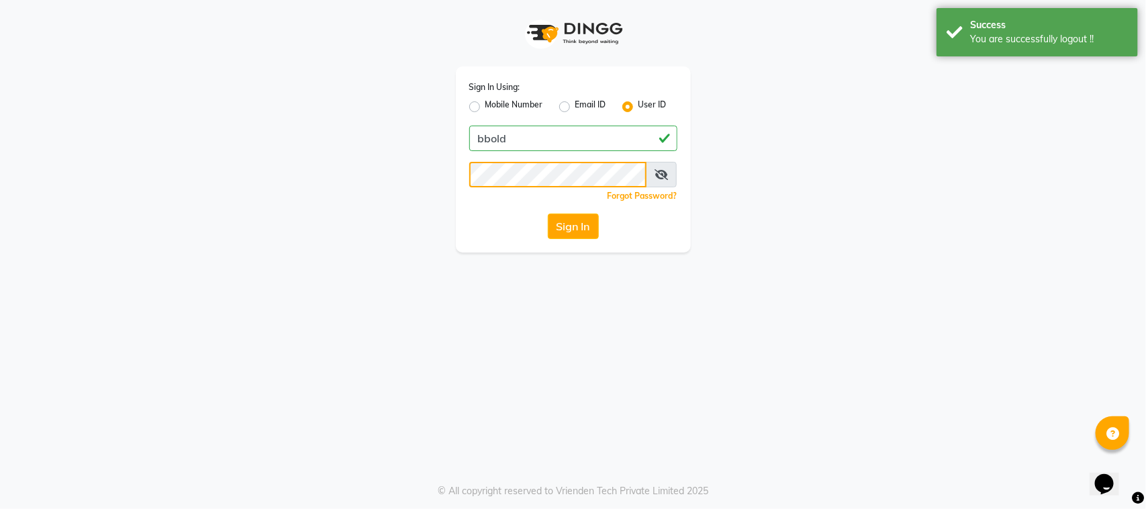
click at [548, 213] on button "Sign In" at bounding box center [573, 226] width 51 height 26
